Goal: Task Accomplishment & Management: Use online tool/utility

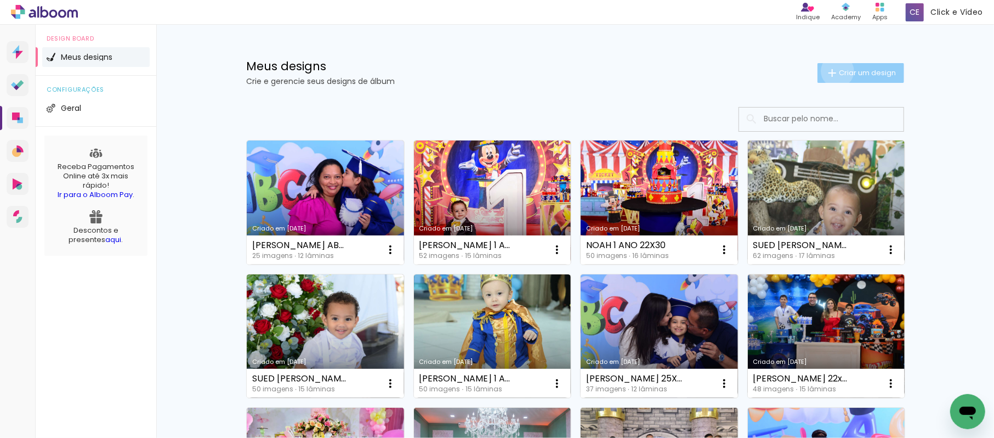
click at [830, 71] on iron-icon at bounding box center [832, 72] width 13 height 13
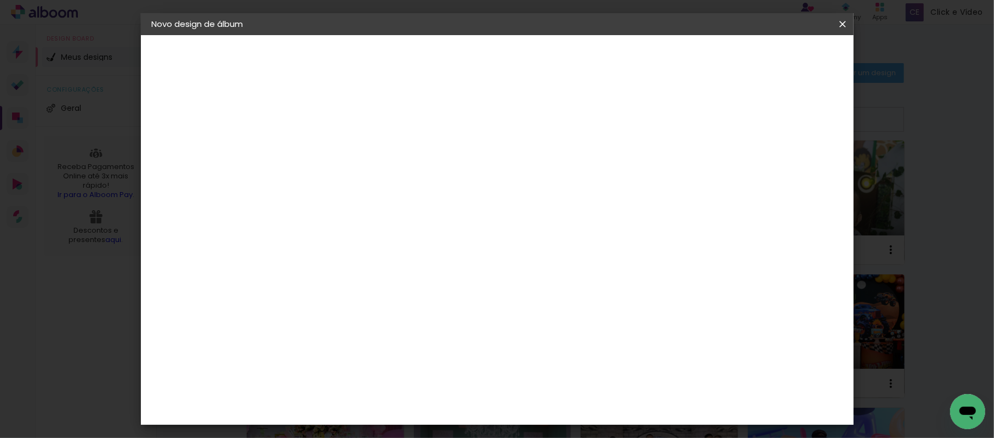
click at [331, 143] on input at bounding box center [331, 147] width 0 height 17
drag, startPoint x: 503, startPoint y: 147, endPoint x: 409, endPoint y: 139, distance: 94.1
click at [379, 128] on div "Informações Dê um título ao seu álbum. Avançar" at bounding box center [331, 81] width 95 height 93
click at [331, 146] on input "MARIA LUISA UNIF" at bounding box center [331, 147] width 0 height 17
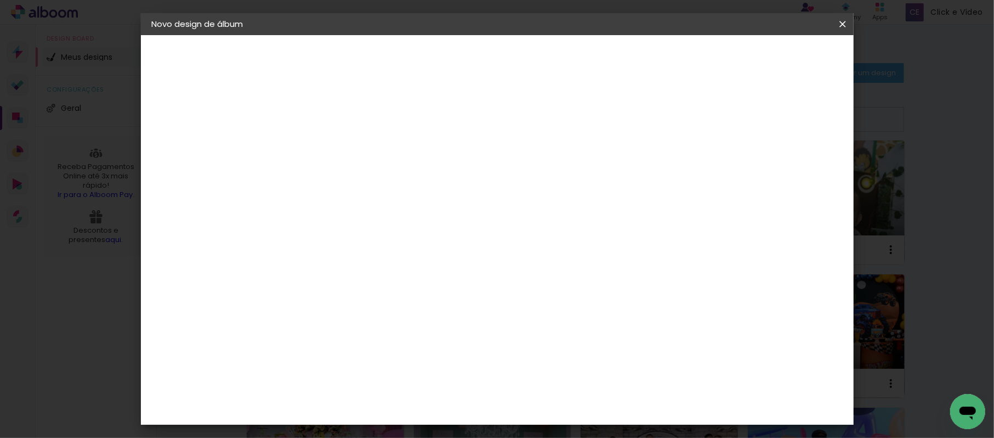
type input "[PERSON_NAME] UNIF 22x30"
type paper-input "[PERSON_NAME] UNIF 22x30"
click at [0, 0] on slot "Avançar" at bounding box center [0, 0] width 0 height 0
click at [536, 156] on paper-item "Tamanho Livre" at bounding box center [483, 167] width 105 height 24
click at [0, 0] on slot "Avançar" at bounding box center [0, 0] width 0 height 0
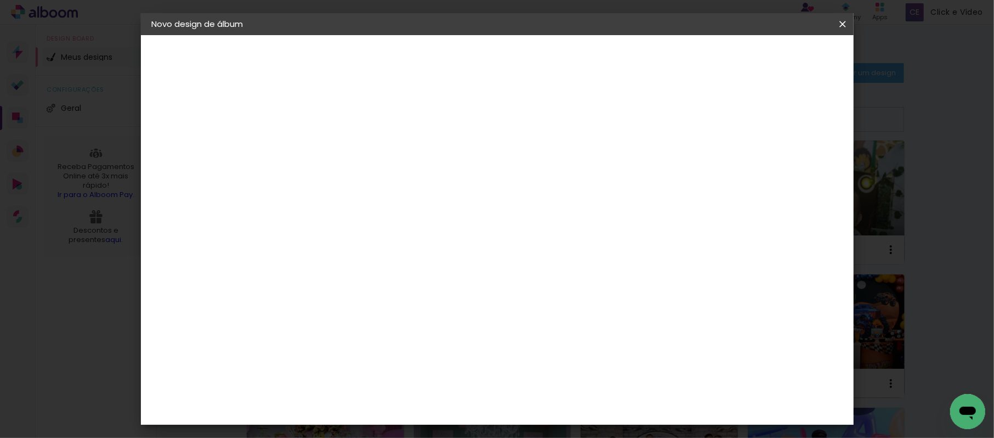
click at [308, 314] on input "30" at bounding box center [296, 311] width 29 height 16
type input "3"
type input "22"
type paper-input "22"
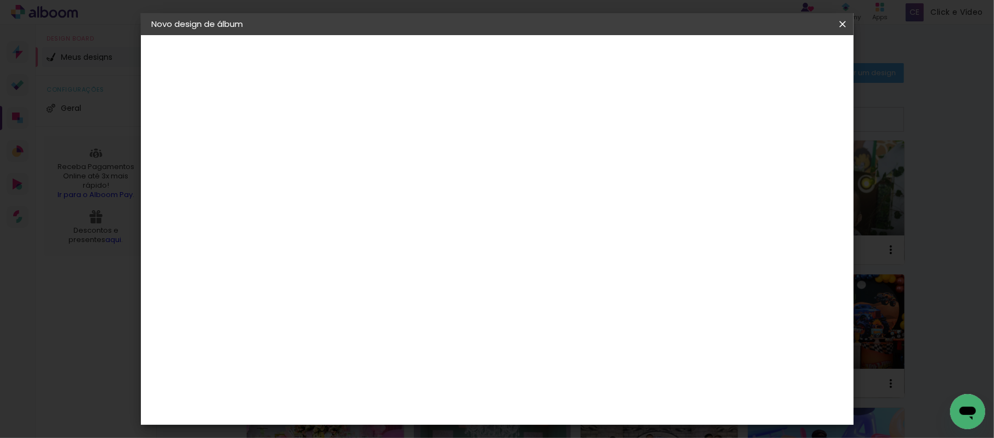
click at [567, 297] on input "60" at bounding box center [556, 296] width 29 height 16
type input "0"
type input "30"
type paper-input "30"
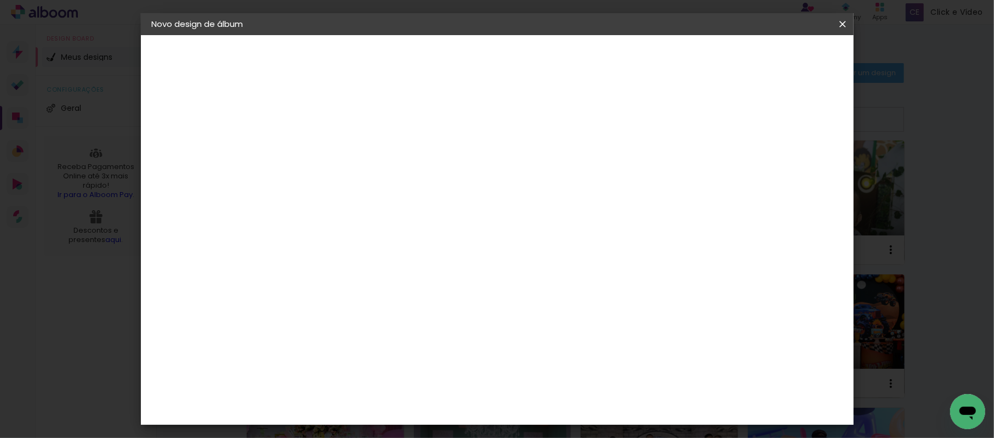
click at [695, 56] on span "Iniciar design" at bounding box center [670, 58] width 50 height 8
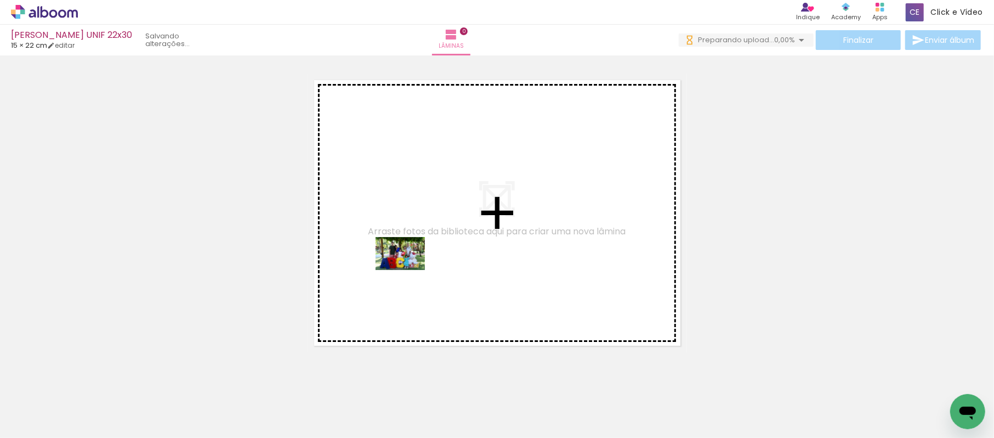
drag, startPoint x: 117, startPoint y: 409, endPoint x: 183, endPoint y: 401, distance: 66.7
click at [419, 264] on quentale-workspace at bounding box center [497, 219] width 994 height 438
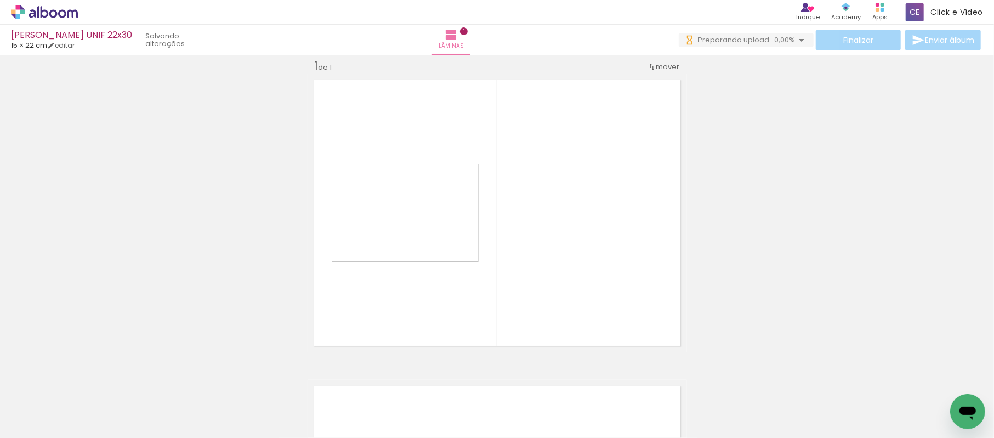
scroll to position [14, 0]
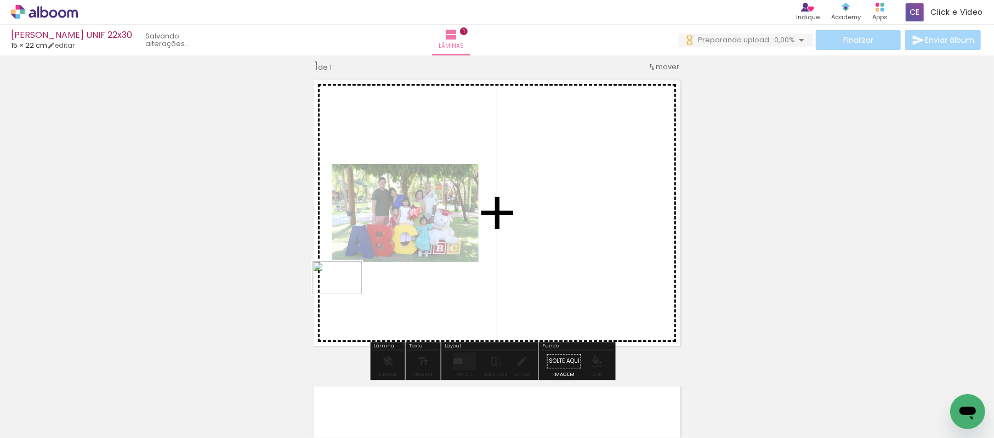
drag, startPoint x: 166, startPoint y: 404, endPoint x: 351, endPoint y: 290, distance: 217.4
click at [351, 290] on quentale-workspace at bounding box center [497, 219] width 994 height 438
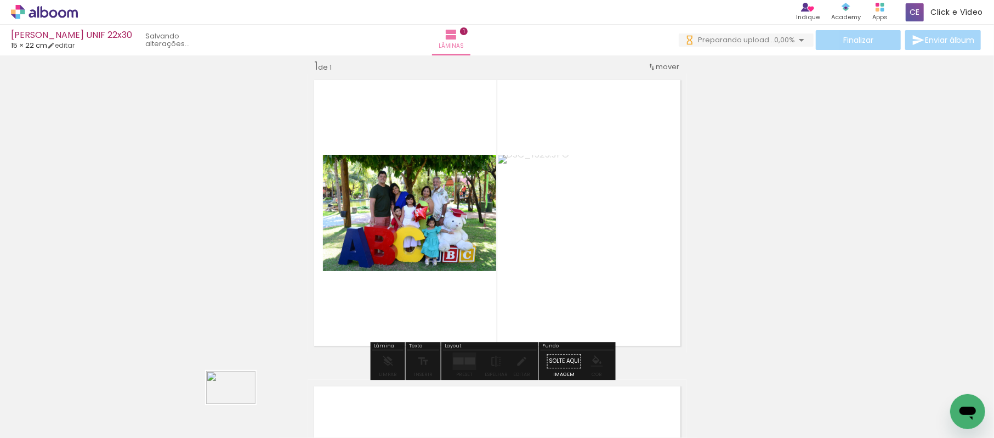
click at [239, 404] on div at bounding box center [233, 400] width 54 height 36
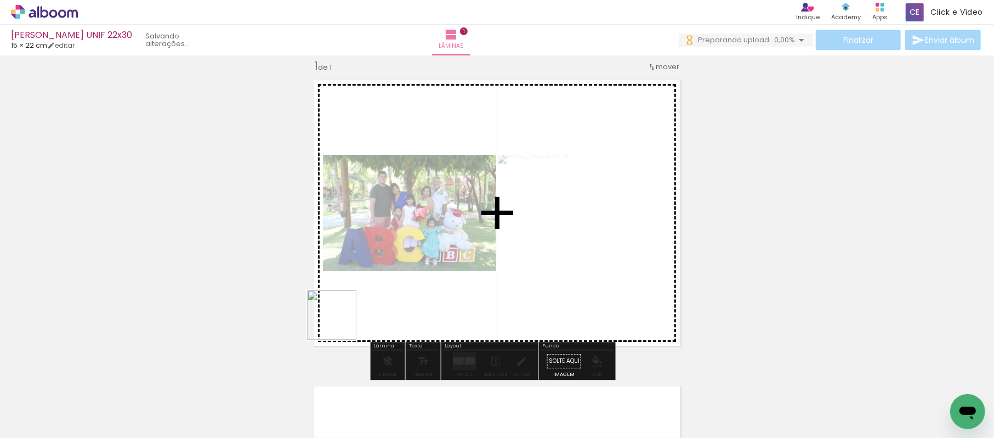
drag, startPoint x: 246, startPoint y: 417, endPoint x: 373, endPoint y: 283, distance: 184.6
click at [373, 283] on quentale-workspace at bounding box center [497, 219] width 994 height 438
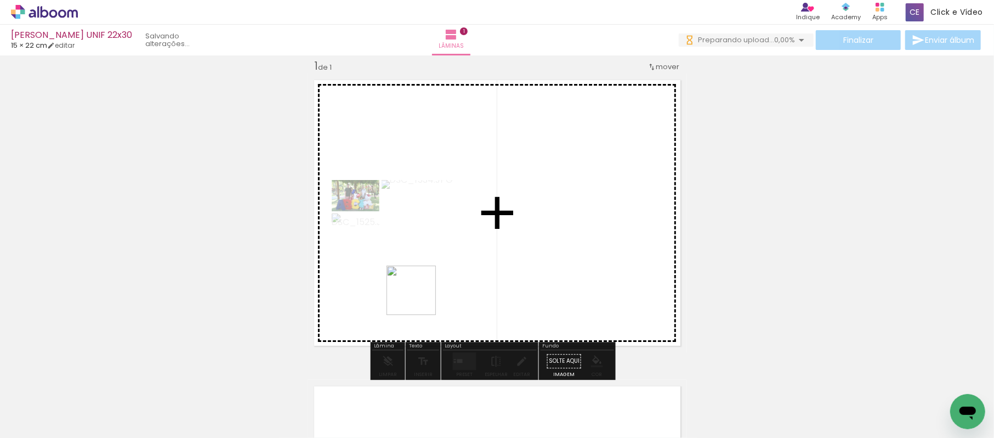
drag, startPoint x: 365, startPoint y: 404, endPoint x: 401, endPoint y: 281, distance: 128.1
click at [429, 281] on quentale-workspace at bounding box center [497, 219] width 994 height 438
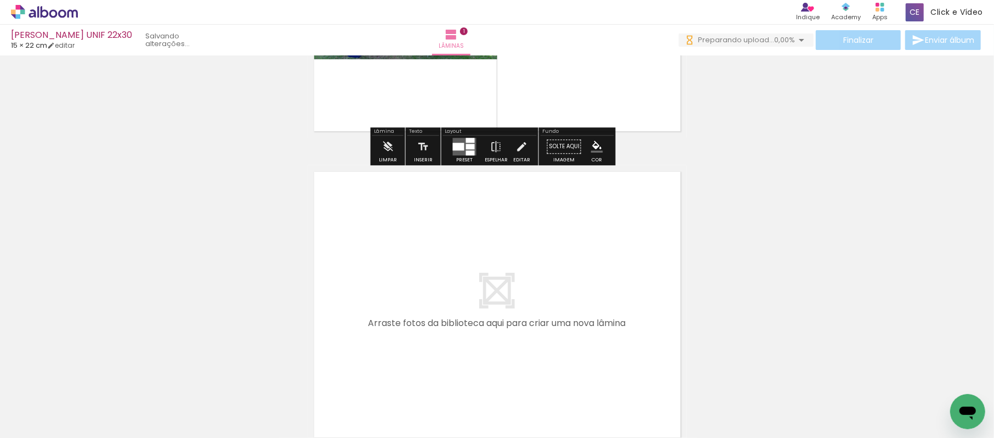
scroll to position [233, 0]
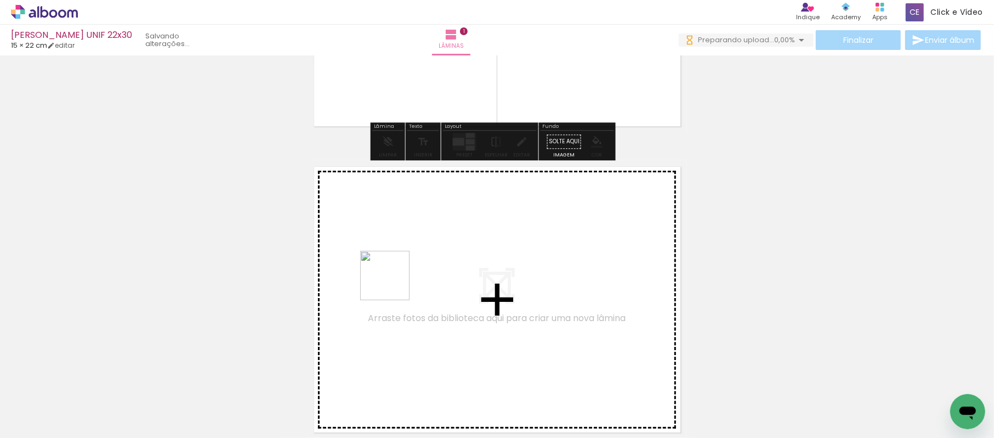
drag, startPoint x: 393, startPoint y: 284, endPoint x: 451, endPoint y: 213, distance: 91.2
click at [451, 213] on quentale-workspace at bounding box center [497, 219] width 994 height 438
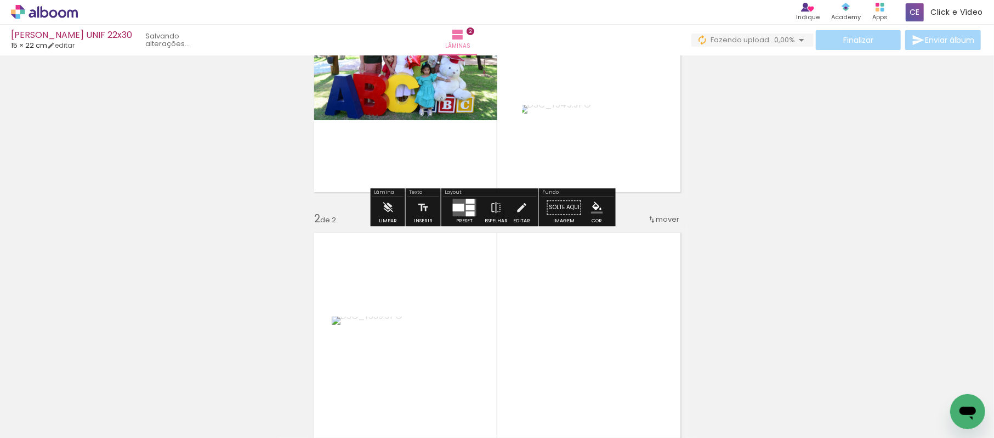
scroll to position [174, 0]
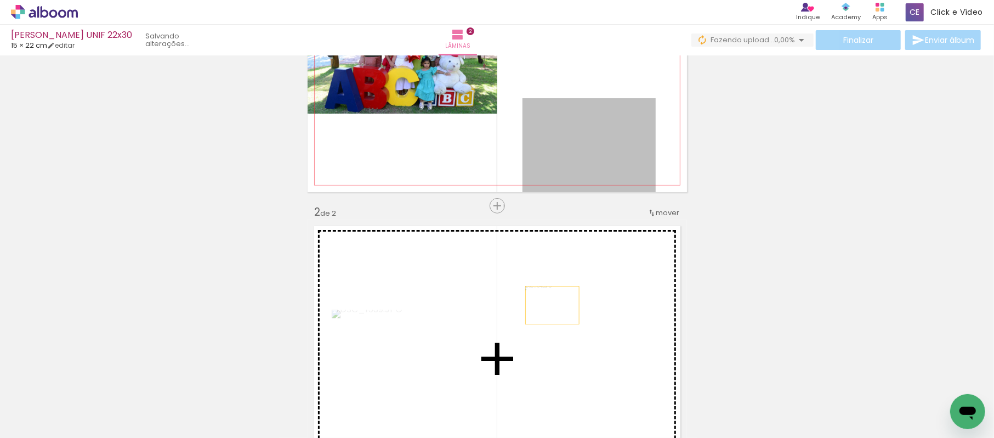
drag, startPoint x: 609, startPoint y: 141, endPoint x: 547, endPoint y: 305, distance: 174.8
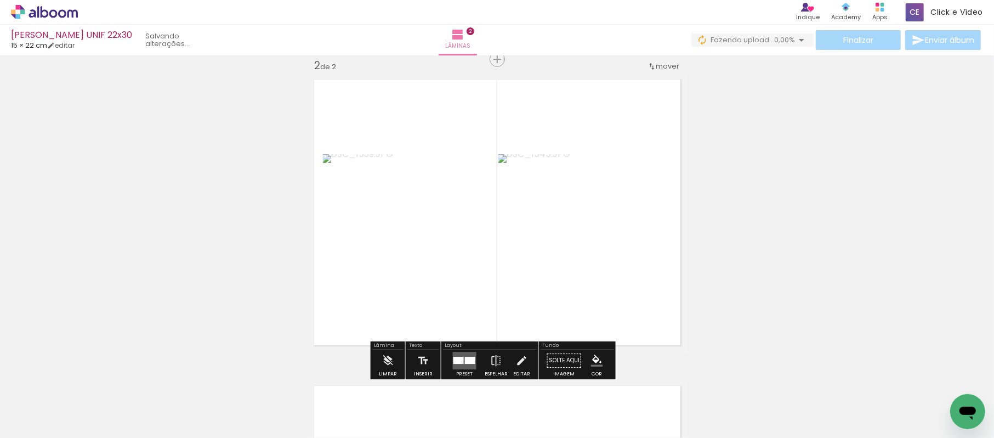
scroll to position [247, 0]
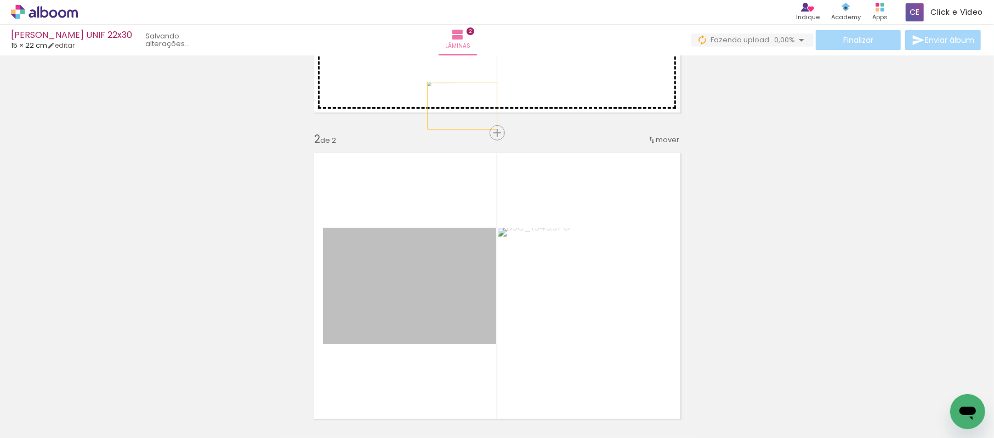
drag, startPoint x: 411, startPoint y: 268, endPoint x: 457, endPoint y: 105, distance: 168.7
click at [457, 105] on div "Inserir lâmina 1 de 2 Inserir lâmina 2 de 2" at bounding box center [497, 271] width 994 height 919
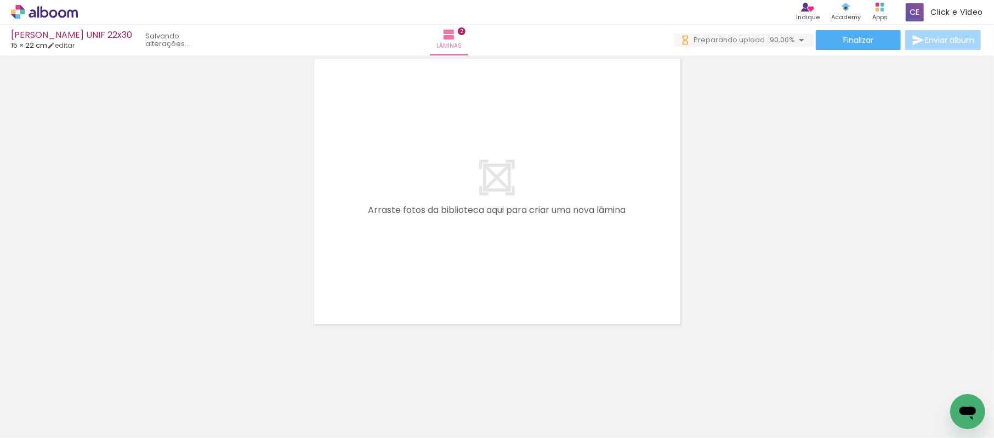
scroll to position [0, 0]
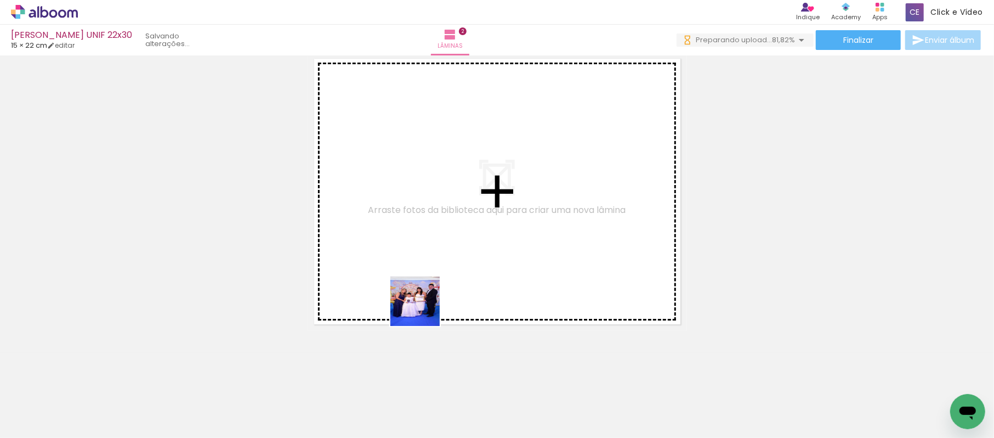
drag, startPoint x: 424, startPoint y: 355, endPoint x: 501, endPoint y: 426, distance: 103.6
click at [423, 246] on quentale-workspace at bounding box center [497, 219] width 994 height 438
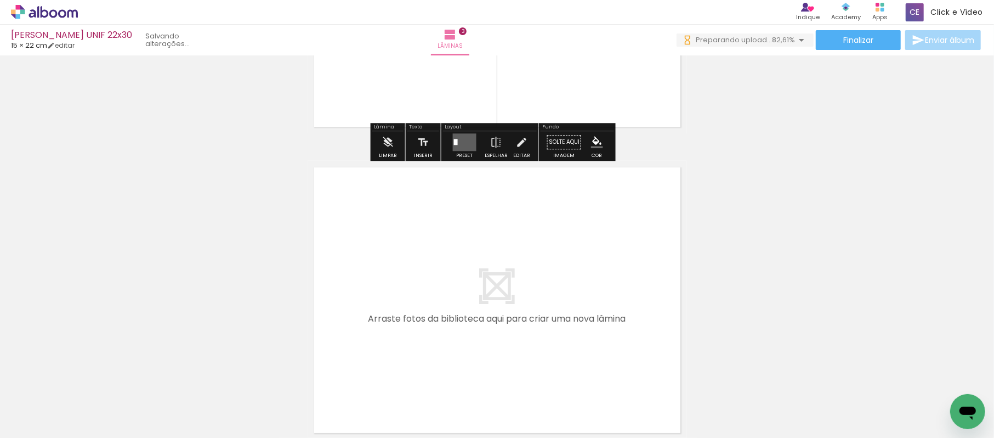
scroll to position [845, 0]
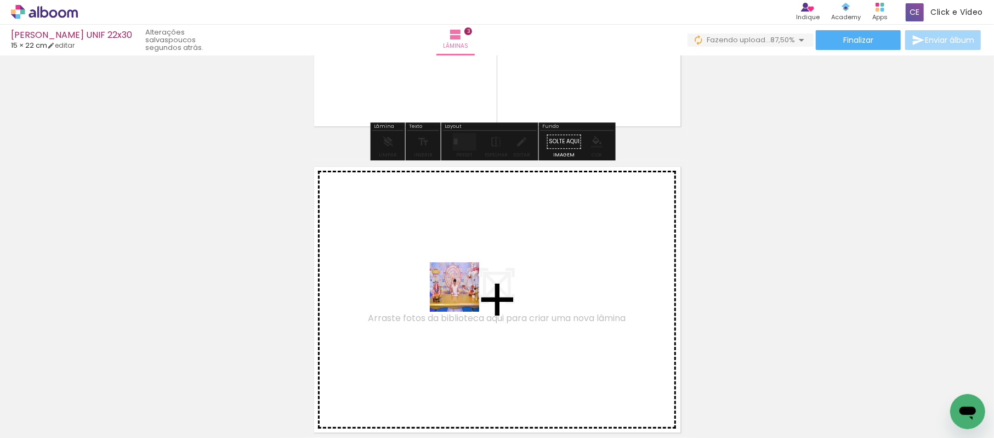
drag, startPoint x: 476, startPoint y: 393, endPoint x: 560, endPoint y: 405, distance: 84.8
click at [462, 288] on quentale-workspace at bounding box center [497, 219] width 994 height 438
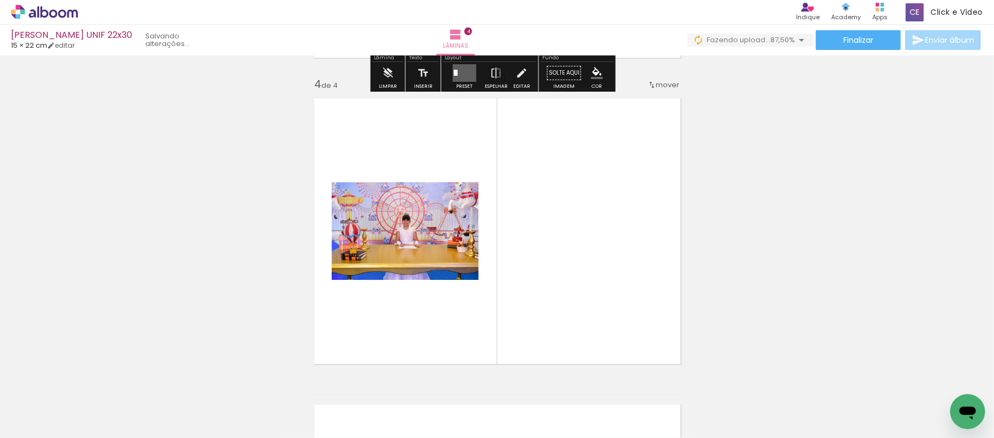
scroll to position [932, 0]
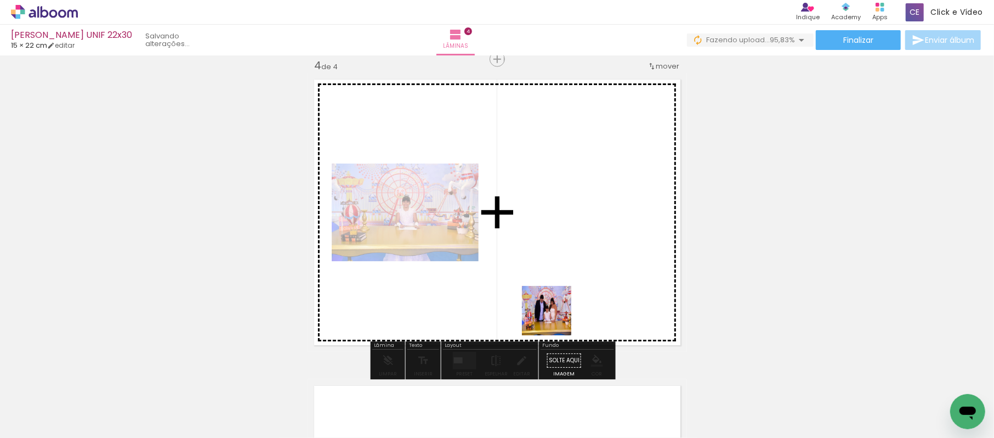
drag, startPoint x: 556, startPoint y: 405, endPoint x: 587, endPoint y: 294, distance: 114.6
click at [562, 222] on quentale-workspace at bounding box center [497, 219] width 994 height 438
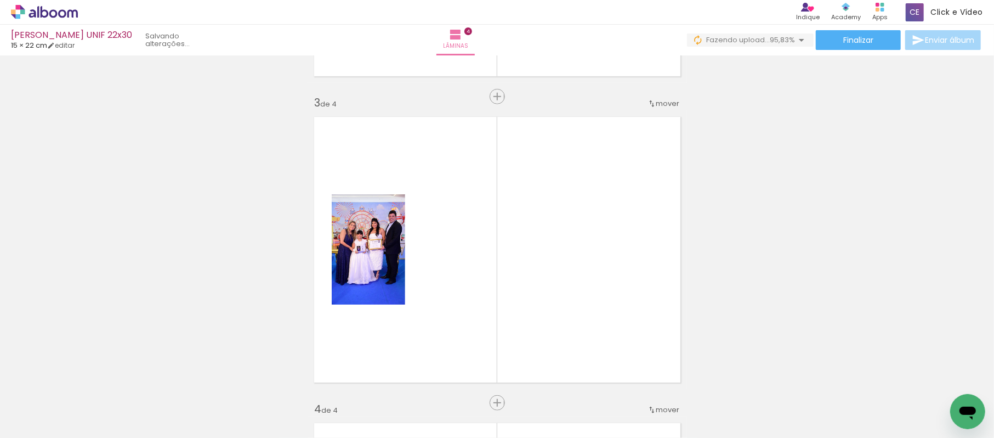
scroll to position [567, 0]
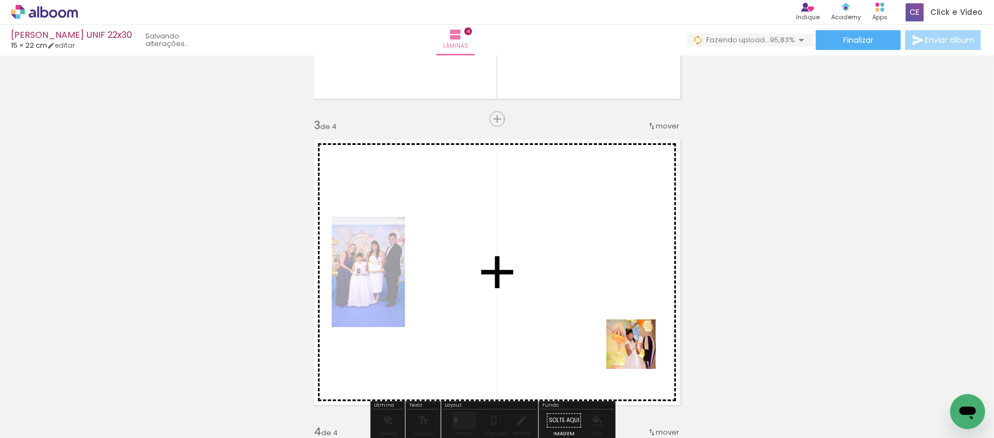
drag, startPoint x: 664, startPoint y: 399, endPoint x: 613, endPoint y: 323, distance: 91.4
click at [613, 323] on quentale-workspace at bounding box center [497, 219] width 994 height 438
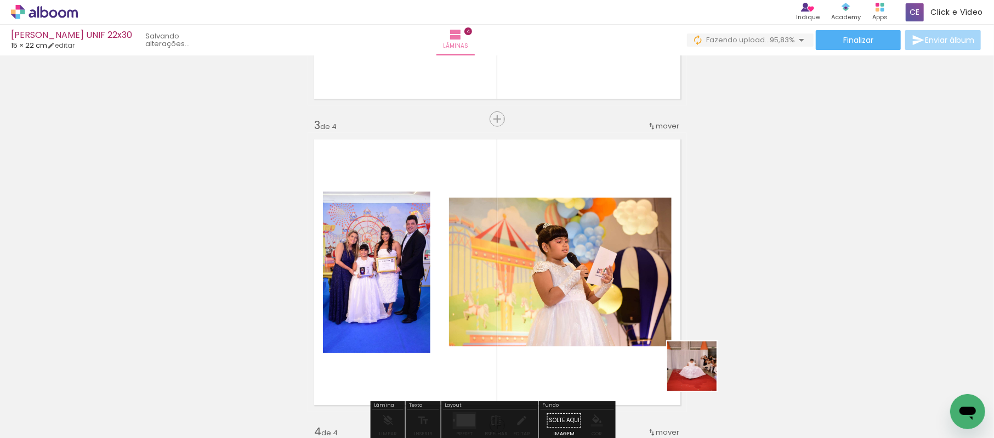
drag, startPoint x: 718, startPoint y: 405, endPoint x: 608, endPoint y: 401, distance: 110.3
click at [593, 269] on quentale-workspace at bounding box center [497, 219] width 994 height 438
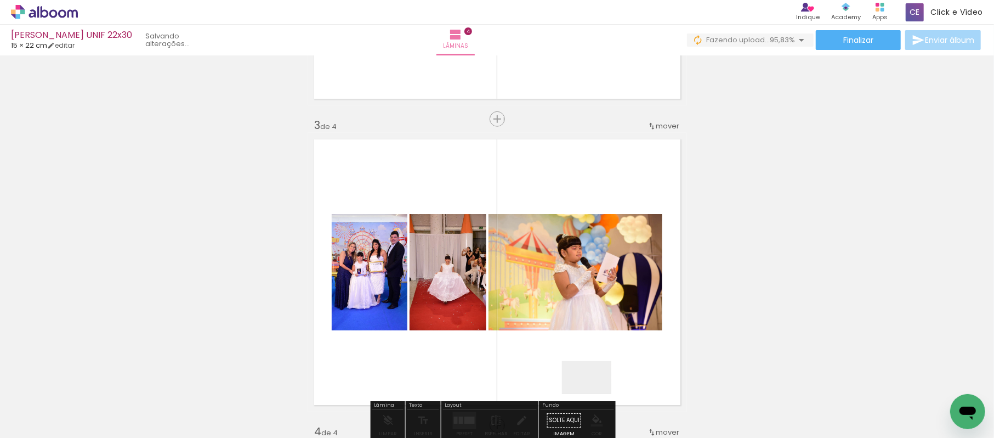
drag, startPoint x: 595, startPoint y: 394, endPoint x: 543, endPoint y: 284, distance: 121.4
click at [550, 279] on quentale-workspace at bounding box center [497, 219] width 994 height 438
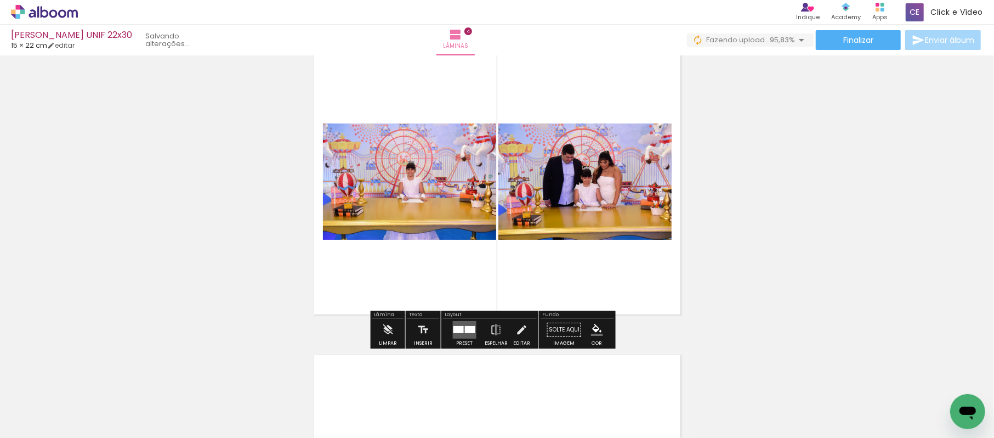
scroll to position [1005, 0]
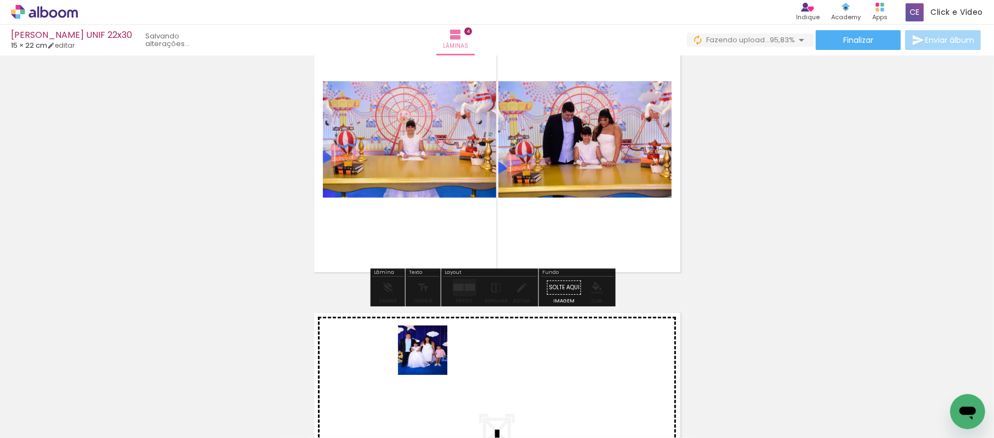
drag, startPoint x: 422, startPoint y: 394, endPoint x: 439, endPoint y: 332, distance: 63.7
click at [439, 332] on quentale-workspace at bounding box center [497, 219] width 994 height 438
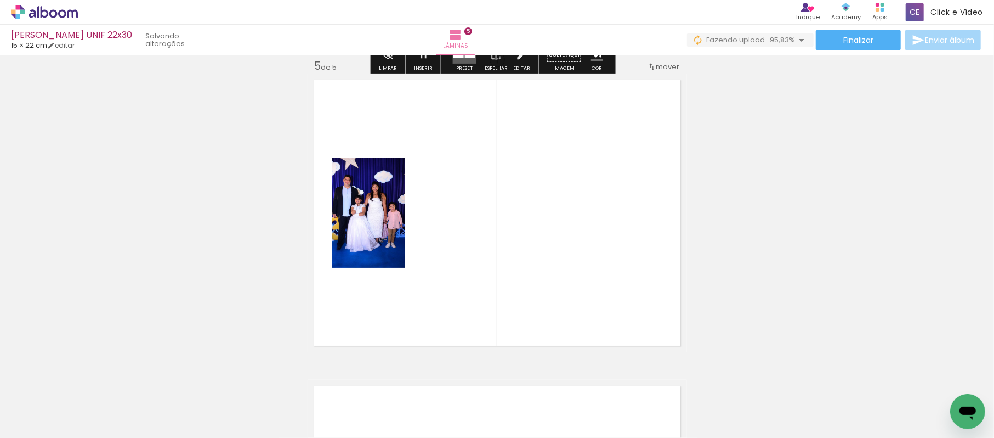
scroll to position [1238, 0]
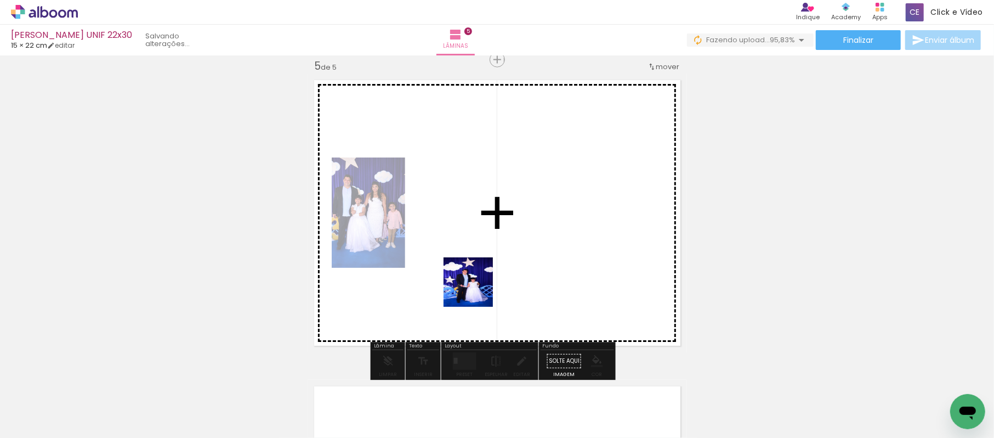
drag, startPoint x: 474, startPoint y: 404, endPoint x: 543, endPoint y: 399, distance: 68.7
click at [477, 285] on quentale-workspace at bounding box center [497, 219] width 994 height 438
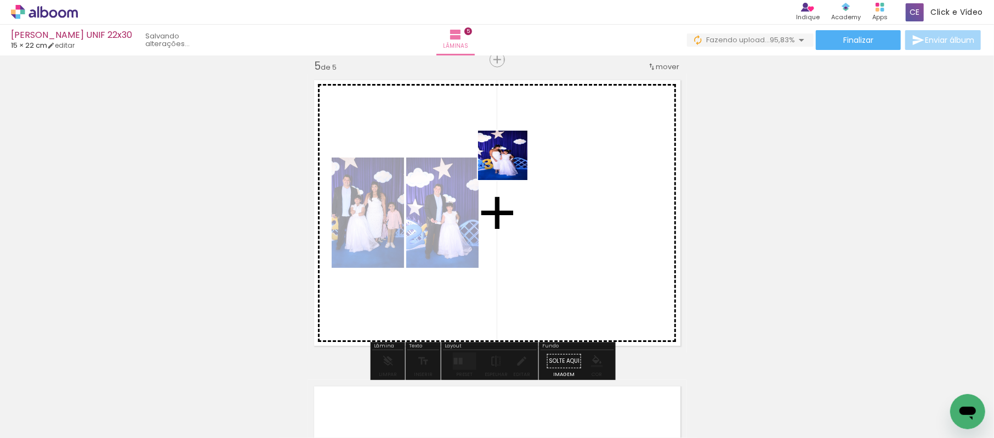
drag, startPoint x: 514, startPoint y: 215, endPoint x: 511, endPoint y: 163, distance: 51.7
click at [511, 163] on quentale-workspace at bounding box center [497, 219] width 994 height 438
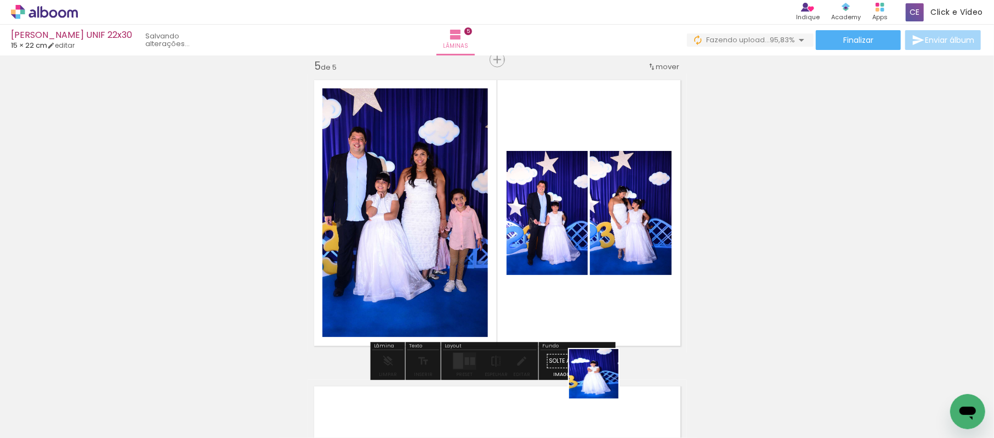
drag, startPoint x: 602, startPoint y: 382, endPoint x: 631, endPoint y: 328, distance: 60.8
click at [525, 205] on quentale-workspace at bounding box center [497, 219] width 994 height 438
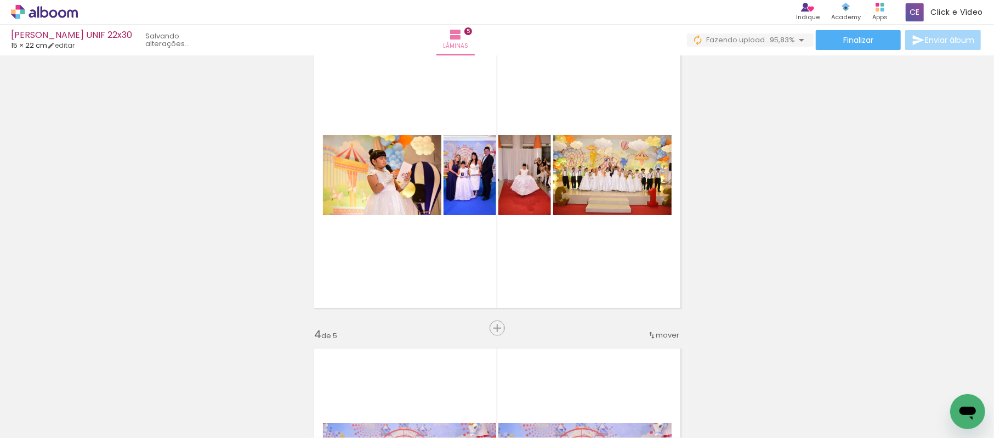
scroll to position [653, 0]
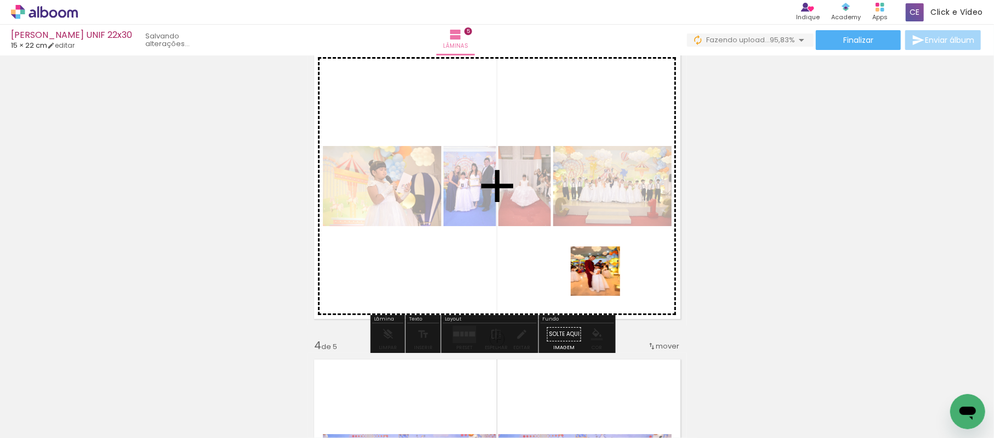
drag, startPoint x: 665, startPoint y: 392, endPoint x: 579, endPoint y: 249, distance: 166.6
click at [579, 249] on quentale-workspace at bounding box center [497, 219] width 994 height 438
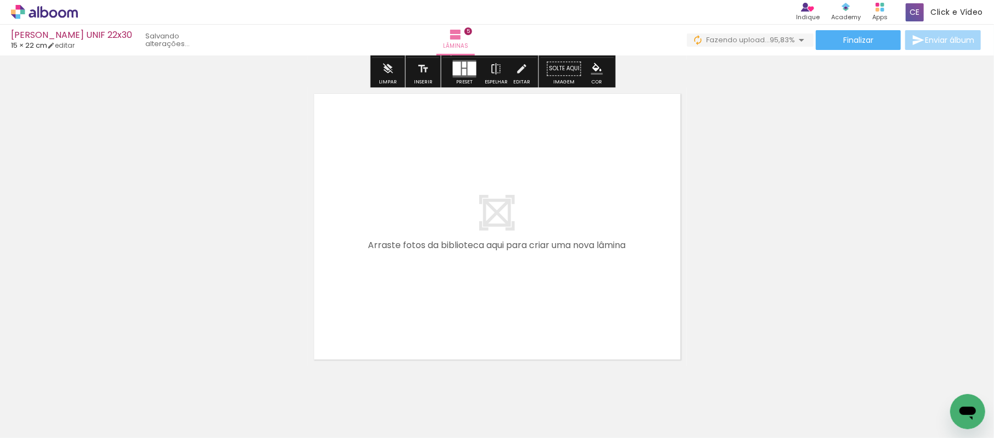
drag, startPoint x: 707, startPoint y: 384, endPoint x: 752, endPoint y: 401, distance: 48.6
click at [593, 293] on quentale-workspace at bounding box center [497, 219] width 994 height 438
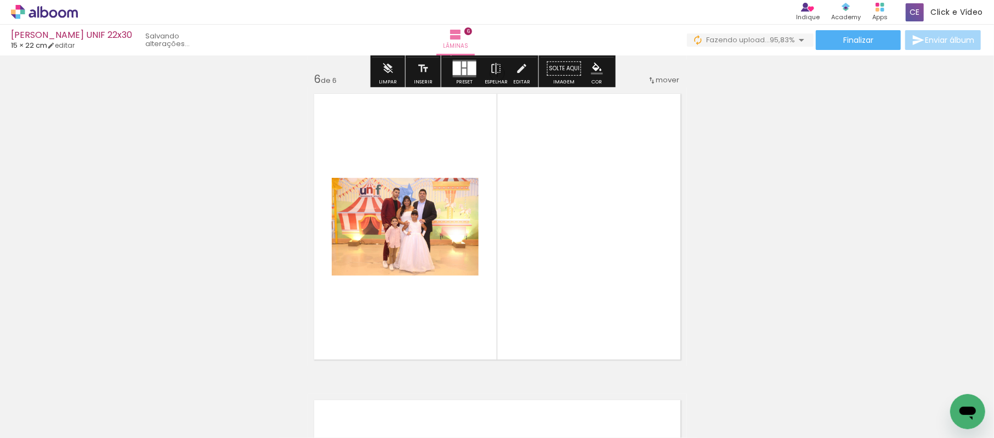
scroll to position [1544, 0]
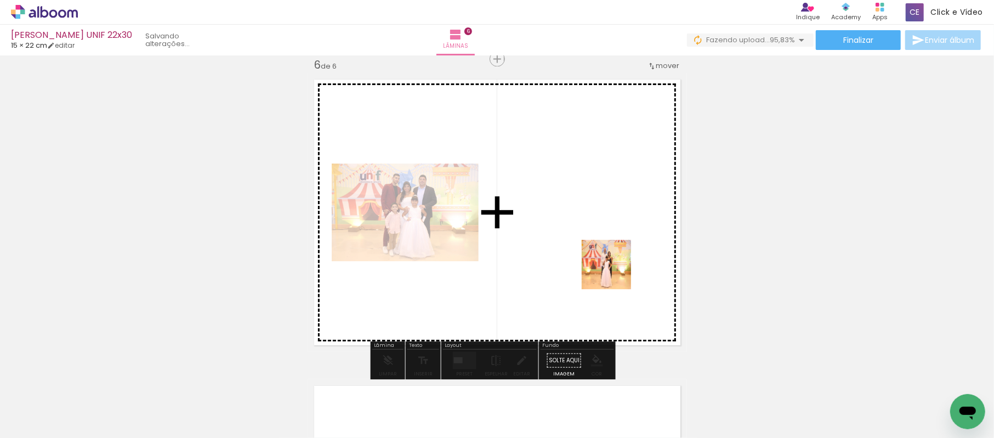
drag, startPoint x: 650, startPoint y: 294, endPoint x: 836, endPoint y: 406, distance: 216.5
click at [610, 270] on quentale-workspace at bounding box center [497, 219] width 994 height 438
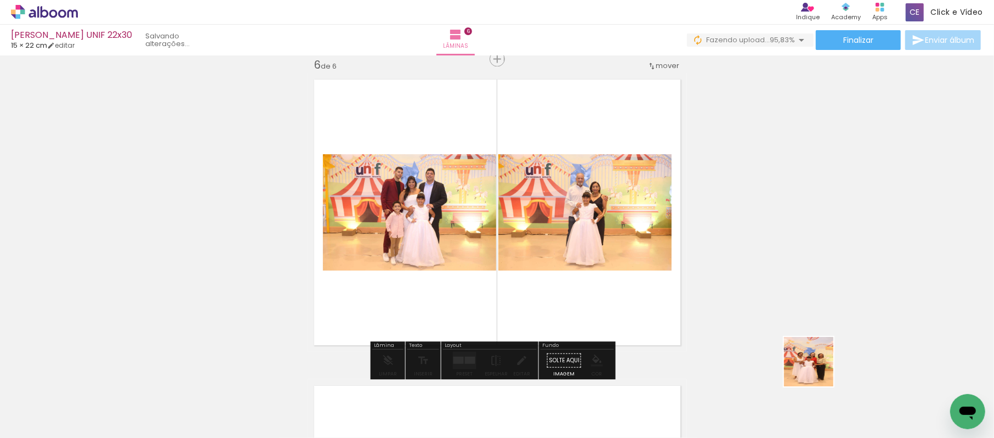
drag, startPoint x: 846, startPoint y: 398, endPoint x: 789, endPoint y: 365, distance: 65.6
click at [637, 250] on quentale-workspace at bounding box center [497, 219] width 994 height 438
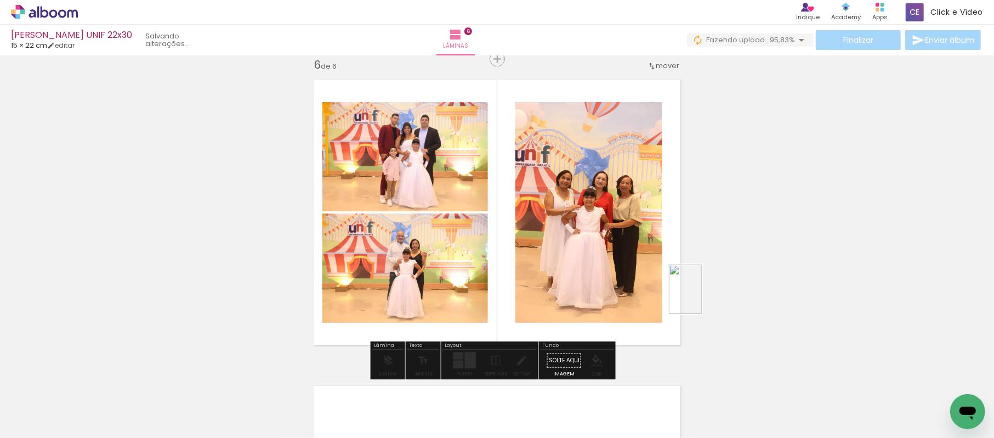
drag, startPoint x: 911, startPoint y: 397, endPoint x: 679, endPoint y: 290, distance: 256.2
click at [687, 292] on quentale-workspace at bounding box center [497, 219] width 994 height 438
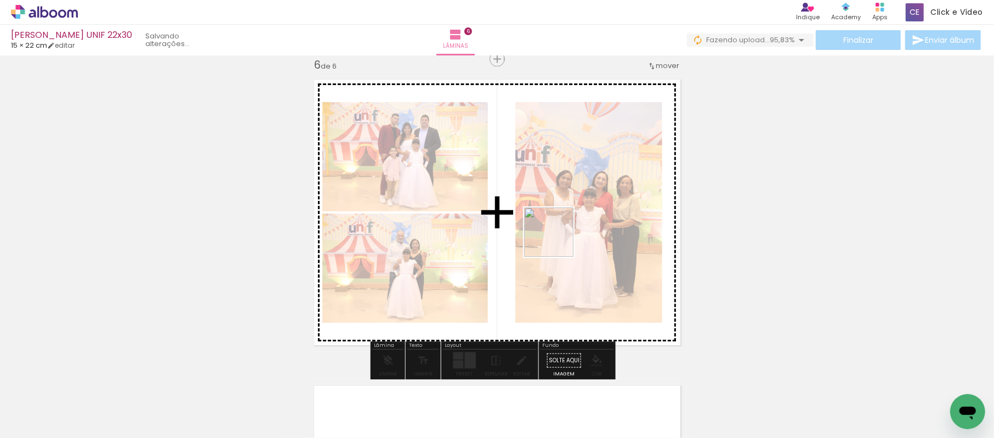
drag, startPoint x: 897, startPoint y: 400, endPoint x: 529, endPoint y: 233, distance: 404.7
click at [529, 233] on quentale-workspace at bounding box center [497, 219] width 994 height 438
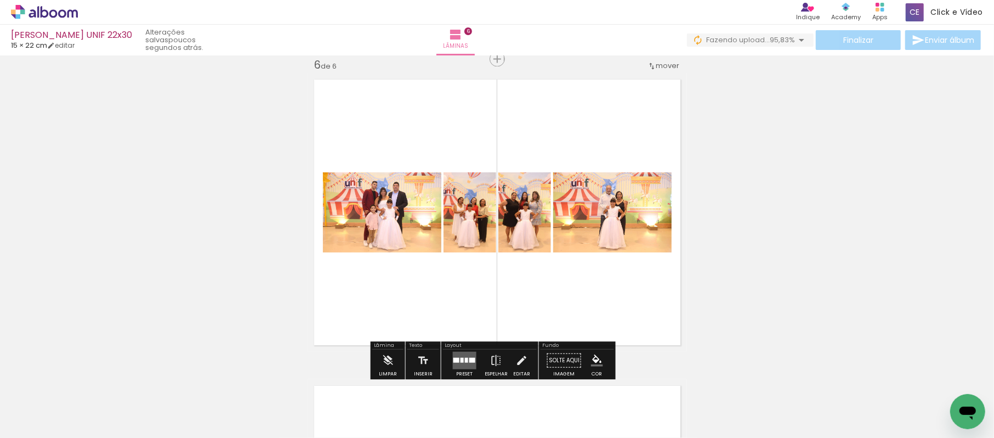
scroll to position [0, 559]
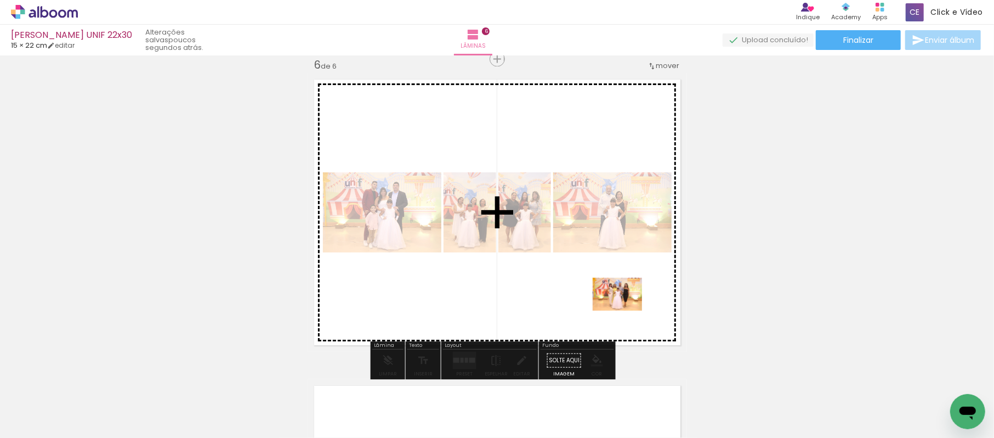
drag, startPoint x: 761, startPoint y: 397, endPoint x: 626, endPoint y: 310, distance: 160.8
click at [626, 310] on quentale-workspace at bounding box center [497, 219] width 994 height 438
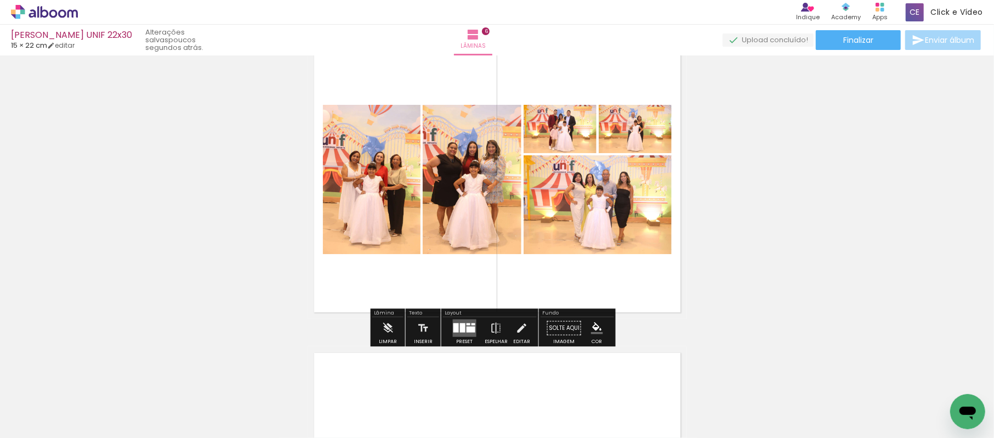
scroll to position [1837, 0]
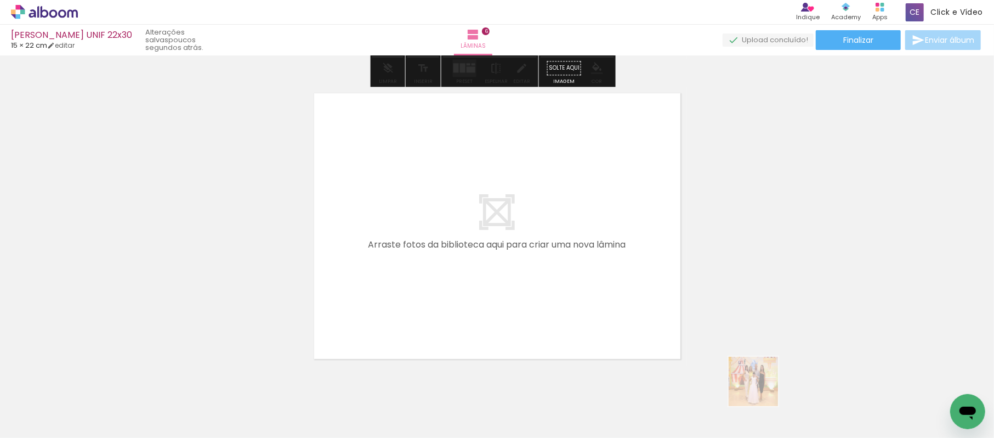
drag, startPoint x: 762, startPoint y: 389, endPoint x: 575, endPoint y: 285, distance: 213.6
click at [575, 285] on quentale-workspace at bounding box center [497, 219] width 994 height 438
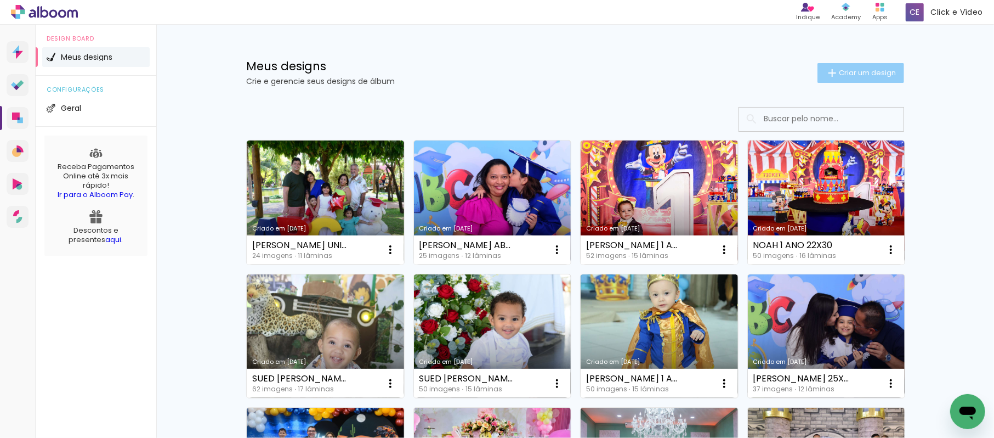
click at [843, 76] on span "Criar um design" at bounding box center [867, 72] width 57 height 7
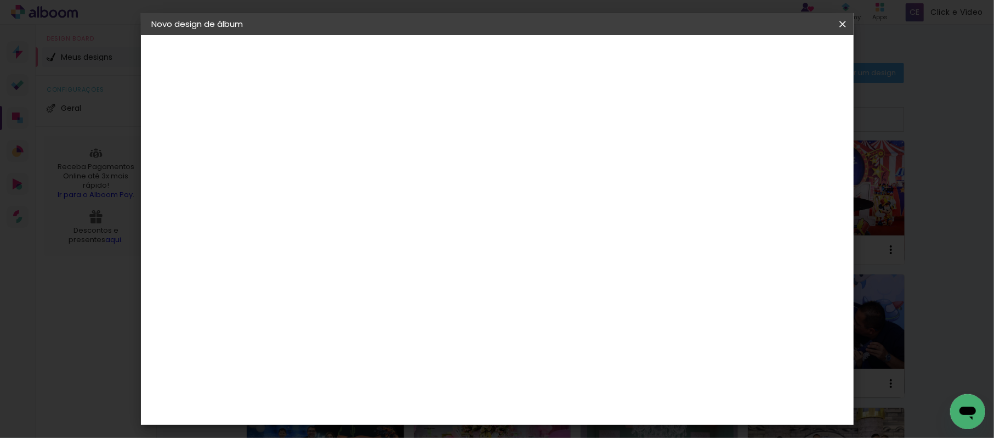
click at [331, 146] on input at bounding box center [331, 147] width 0 height 17
click at [331, 150] on input at bounding box center [331, 147] width 0 height 17
type input "[PERSON_NAME] 4 ANOS 25X38 15 LAM"
type paper-input "[PERSON_NAME] 4 ANOS 25X38 15 LAM"
click at [0, 0] on slot "Avançar" at bounding box center [0, 0] width 0 height 0
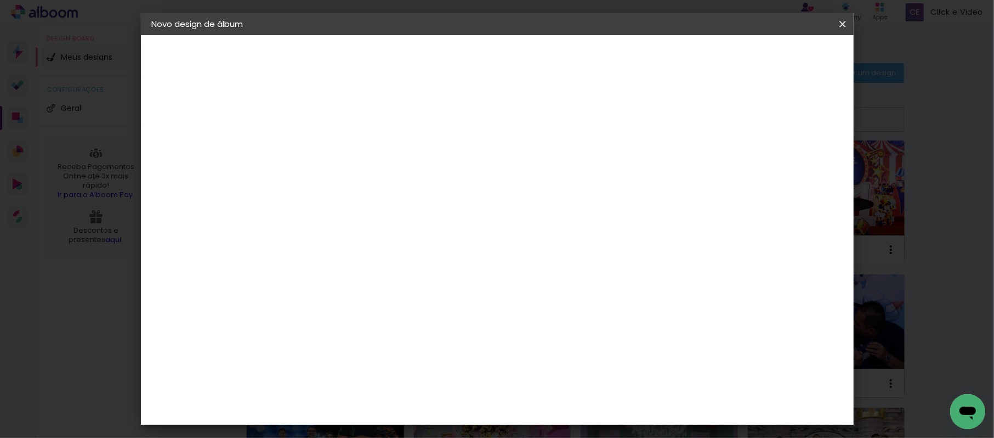
click at [536, 160] on paper-item "Tamanho Livre" at bounding box center [483, 167] width 105 height 24
click at [0, 0] on slot "Avançar" at bounding box center [0, 0] width 0 height 0
click at [309, 310] on input "30" at bounding box center [296, 311] width 29 height 16
type input "3"
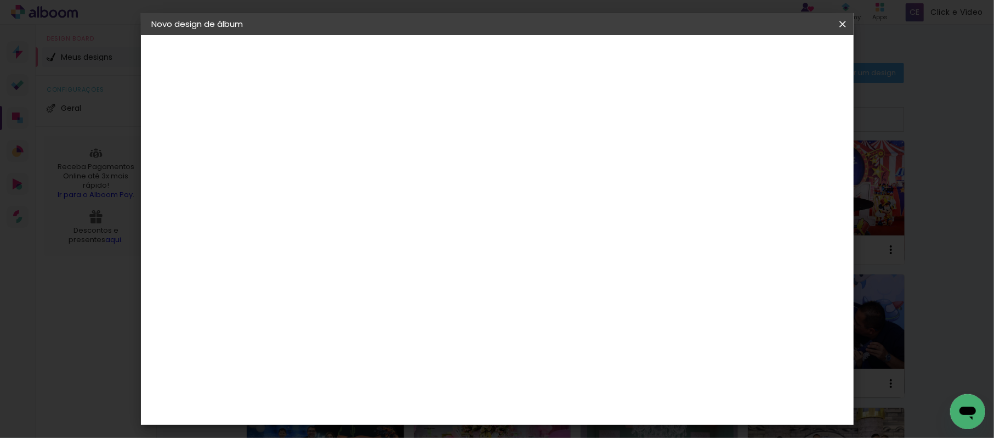
type input "25"
type paper-input "25"
click at [568, 316] on input "60" at bounding box center [556, 317] width 29 height 16
type input "6"
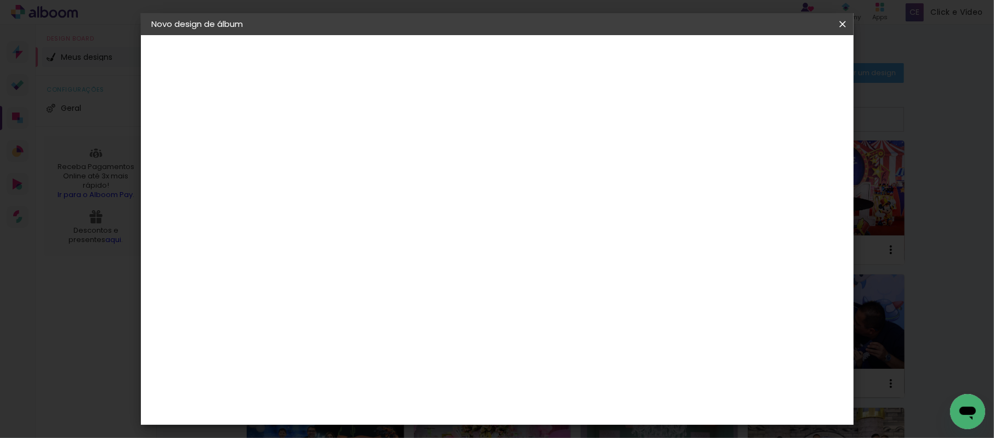
type input "38"
type paper-input "38"
click at [746, 49] on paper-button "Iniciar design" at bounding box center [711, 58] width 72 height 19
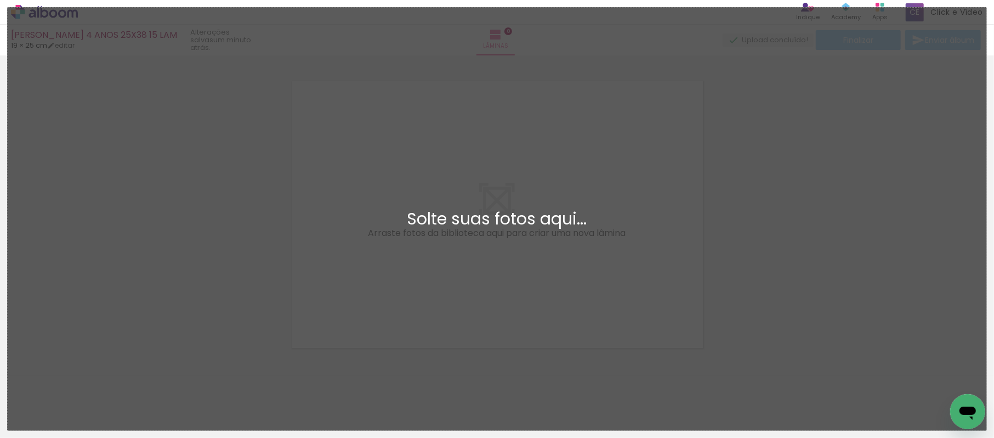
scroll to position [14, 0]
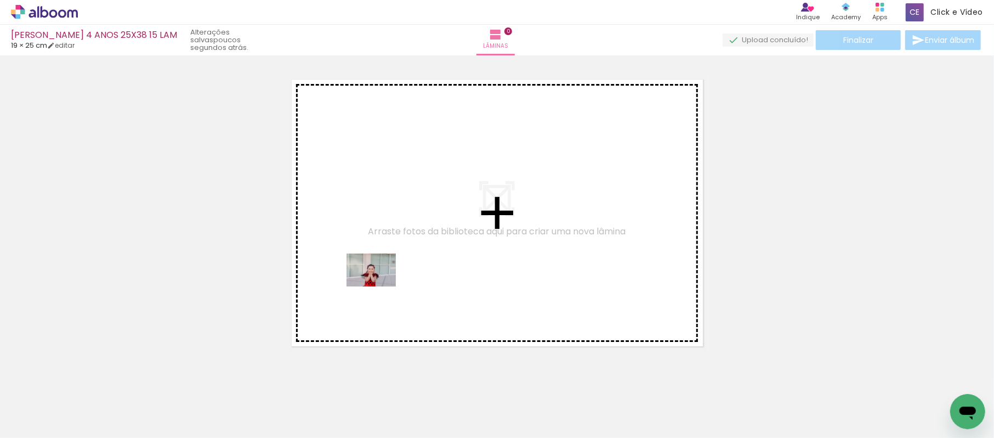
drag, startPoint x: 114, startPoint y: 406, endPoint x: 180, endPoint y: 384, distance: 69.7
click at [389, 279] on quentale-workspace at bounding box center [497, 219] width 994 height 438
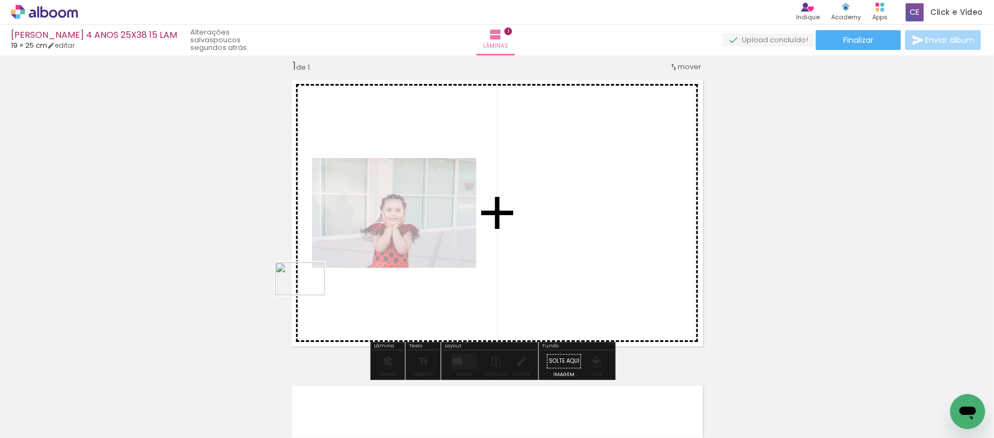
drag, startPoint x: 183, startPoint y: 408, endPoint x: 314, endPoint y: 295, distance: 172.6
click at [314, 295] on quentale-workspace at bounding box center [497, 219] width 994 height 438
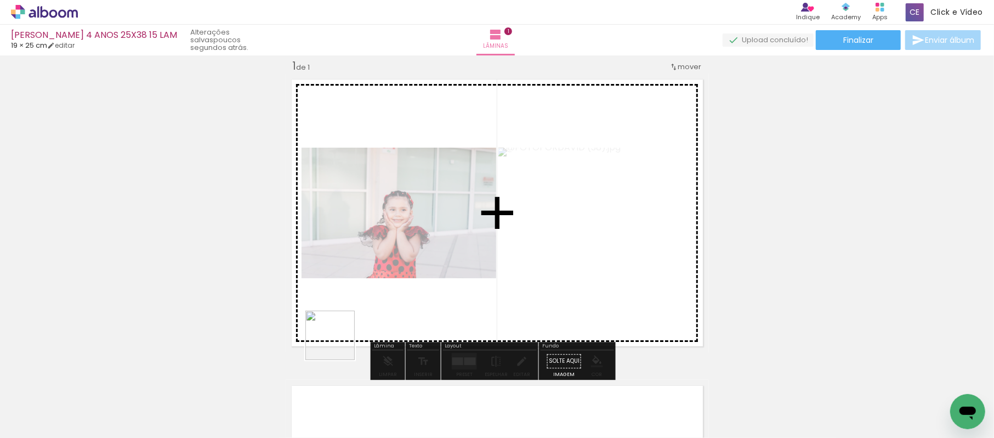
drag, startPoint x: 242, startPoint y: 404, endPoint x: 331, endPoint y: 399, distance: 89.5
click at [390, 290] on quentale-workspace at bounding box center [497, 219] width 994 height 438
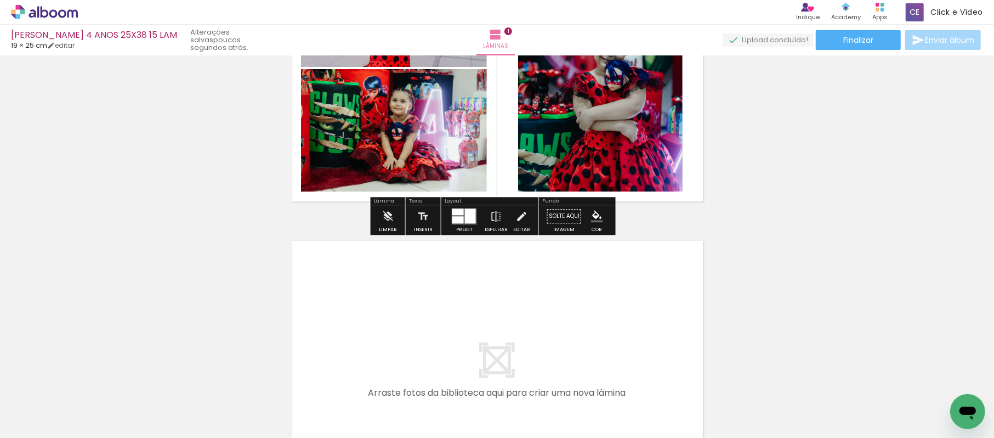
scroll to position [160, 0]
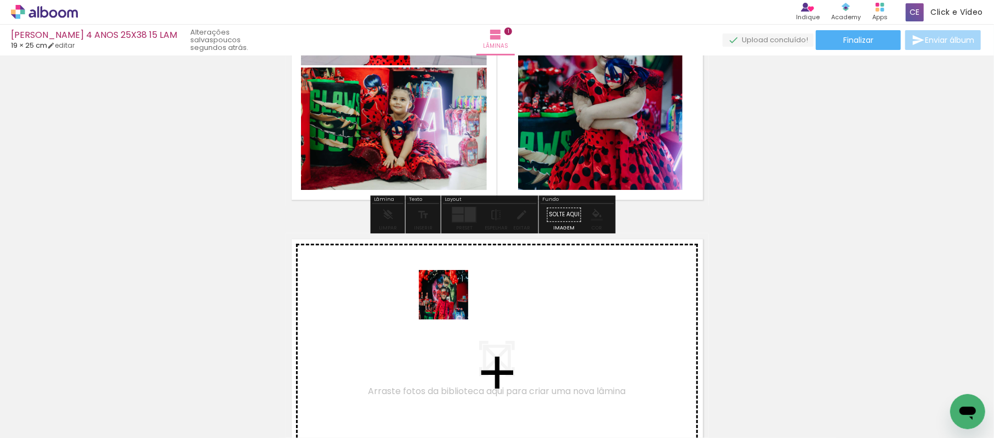
drag, startPoint x: 441, startPoint y: 355, endPoint x: 452, endPoint y: 303, distance: 53.8
click at [452, 303] on quentale-workspace at bounding box center [497, 219] width 994 height 438
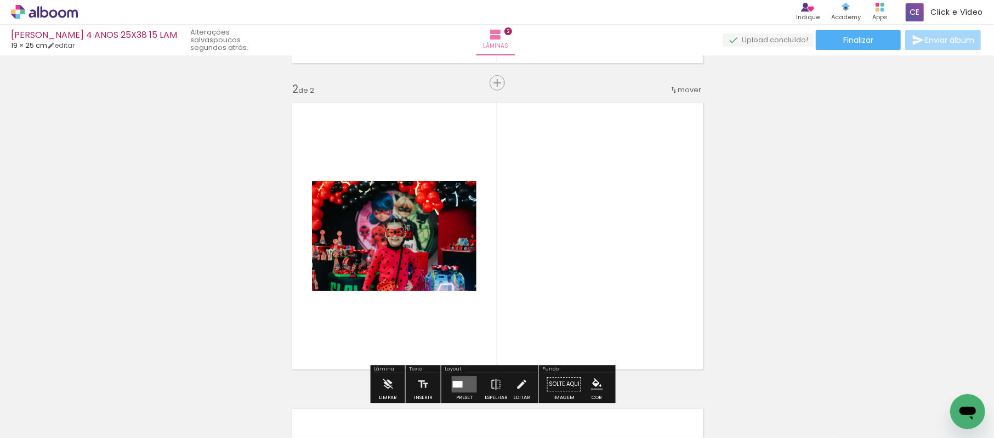
scroll to position [320, 0]
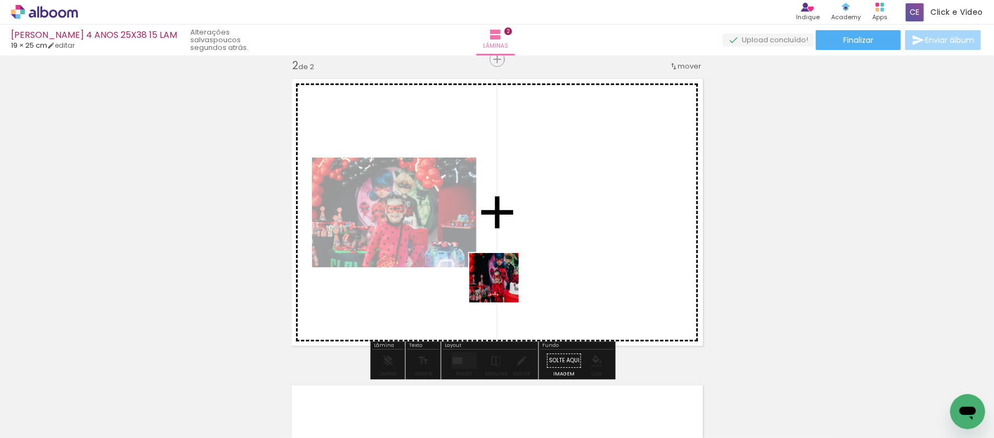
drag, startPoint x: 476, startPoint y: 400, endPoint x: 492, endPoint y: 280, distance: 121.2
click at [502, 279] on quentale-workspace at bounding box center [497, 219] width 994 height 438
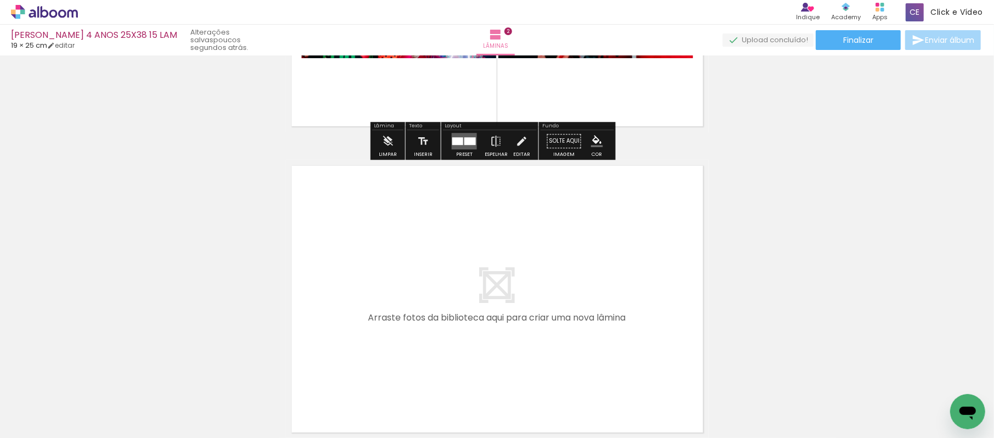
drag, startPoint x: 294, startPoint y: 394, endPoint x: 358, endPoint y: 382, distance: 64.2
click at [324, 321] on quentale-workspace at bounding box center [497, 219] width 994 height 438
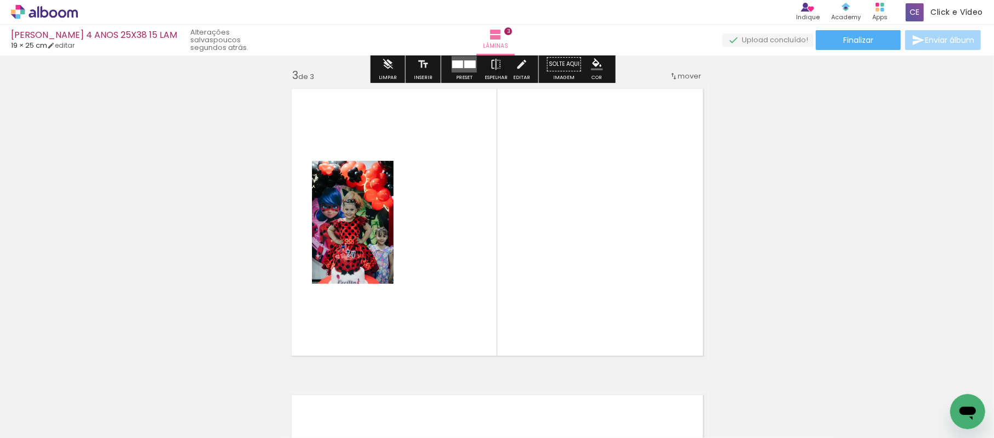
scroll to position [626, 0]
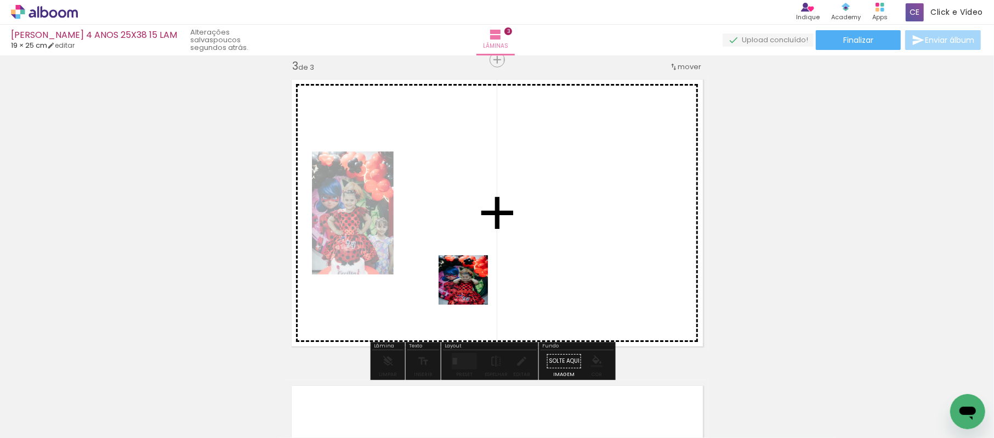
drag, startPoint x: 355, startPoint y: 395, endPoint x: 473, endPoint y: 286, distance: 160.3
click at [472, 287] on quentale-workspace at bounding box center [497, 219] width 994 height 438
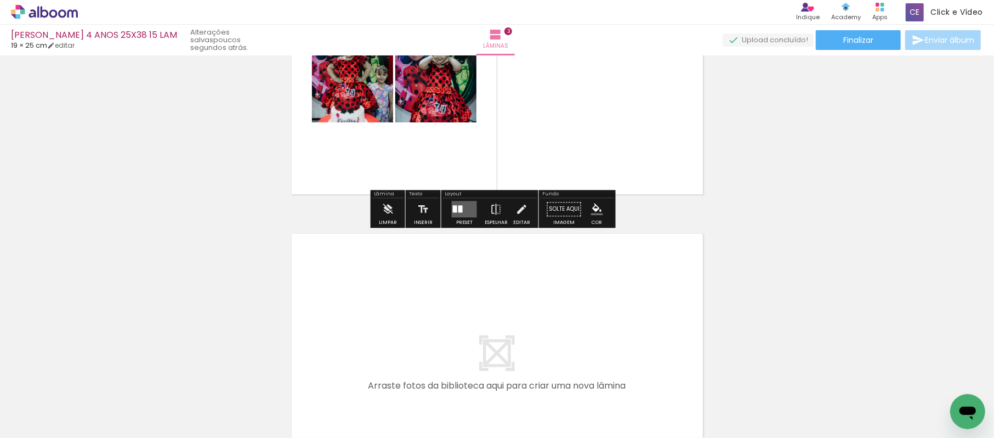
scroll to position [953, 0]
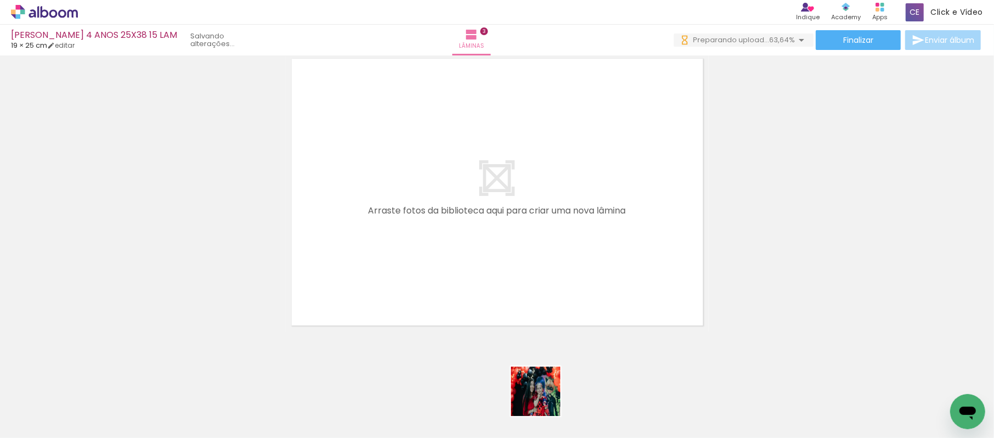
drag, startPoint x: 544, startPoint y: 404, endPoint x: 592, endPoint y: 356, distance: 67.9
click at [537, 281] on quentale-workspace at bounding box center [497, 219] width 994 height 438
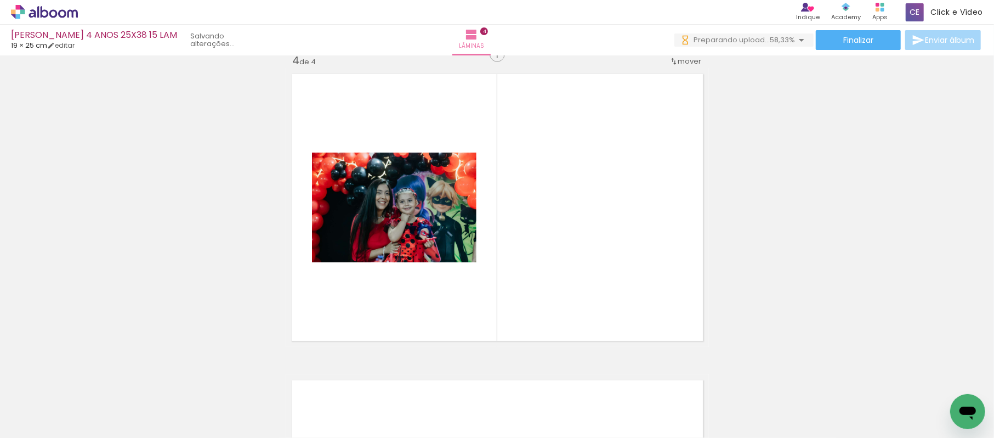
scroll to position [932, 0]
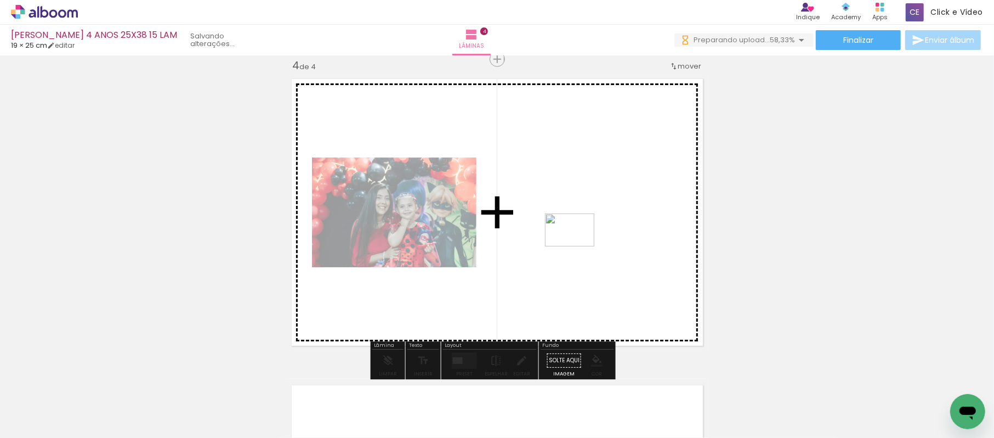
drag, startPoint x: 605, startPoint y: 404, endPoint x: 642, endPoint y: 345, distance: 68.9
click at [576, 240] on quentale-workspace at bounding box center [497, 219] width 994 height 438
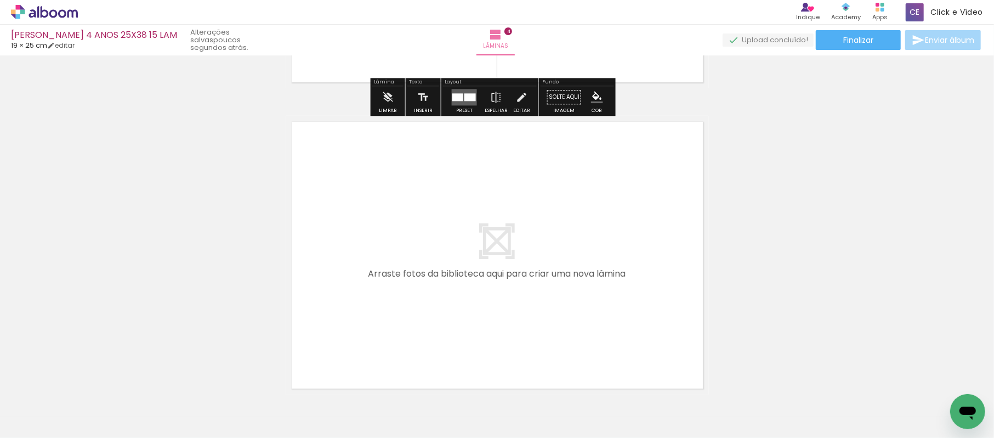
scroll to position [1225, 0]
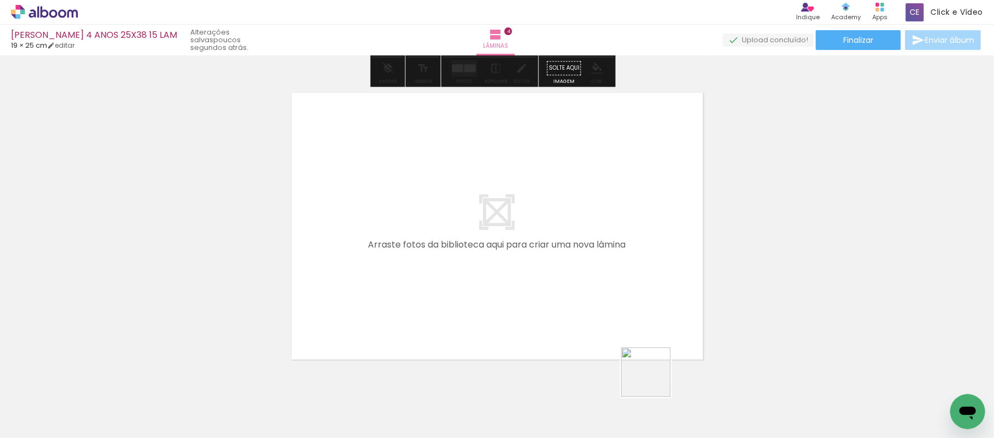
drag, startPoint x: 666, startPoint y: 408, endPoint x: 711, endPoint y: 367, distance: 60.6
click at [609, 310] on quentale-workspace at bounding box center [497, 219] width 994 height 438
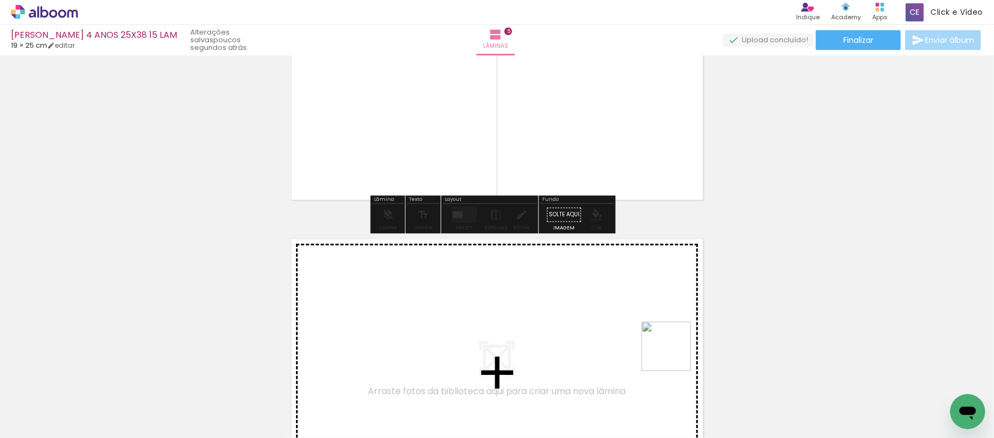
drag, startPoint x: 675, startPoint y: 354, endPoint x: 766, endPoint y: 416, distance: 110.3
click at [643, 336] on quentale-workspace at bounding box center [497, 219] width 994 height 438
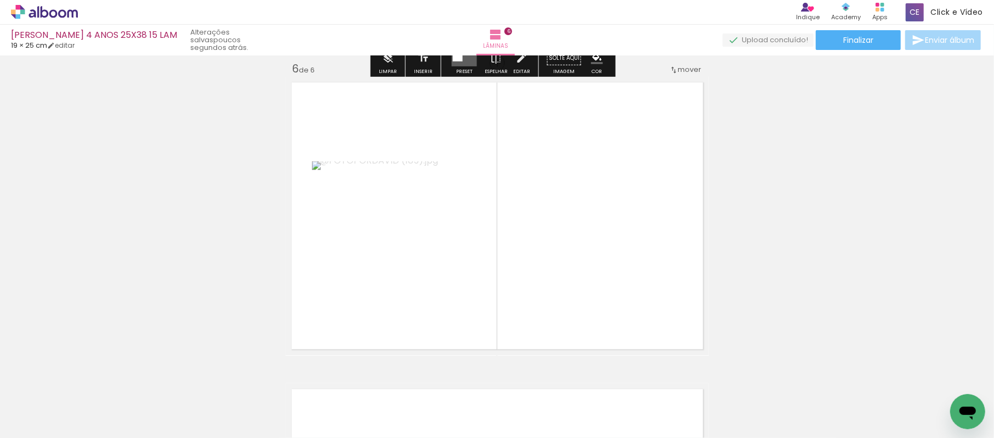
scroll to position [1544, 0]
drag, startPoint x: 780, startPoint y: 411, endPoint x: 578, endPoint y: 276, distance: 242.8
click at [578, 276] on quentale-workspace at bounding box center [497, 219] width 994 height 438
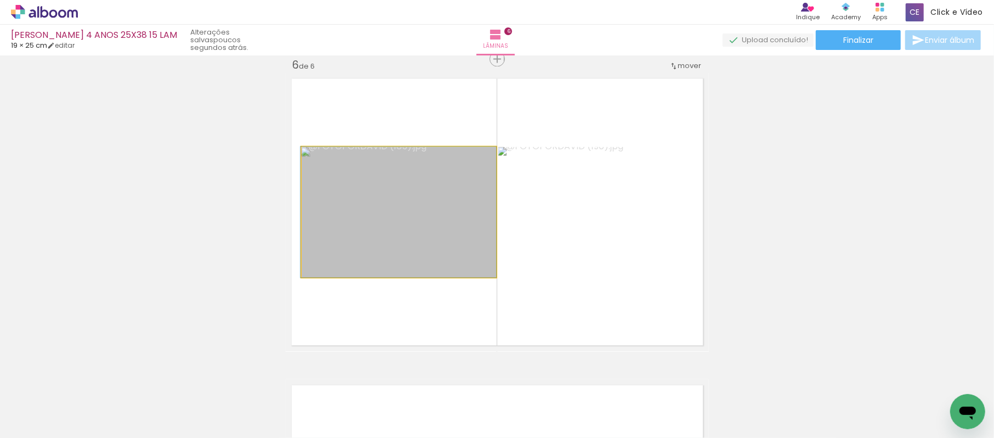
drag, startPoint x: 409, startPoint y: 213, endPoint x: 255, endPoint y: 199, distance: 154.2
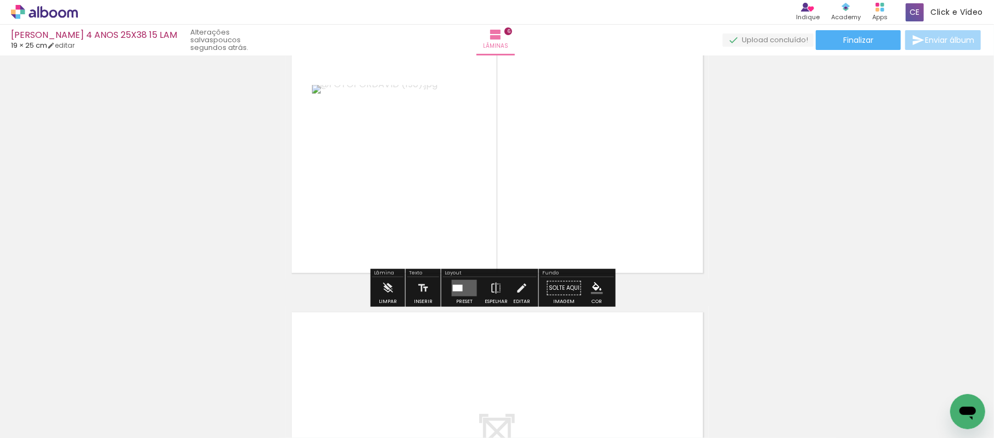
scroll to position [1398, 0]
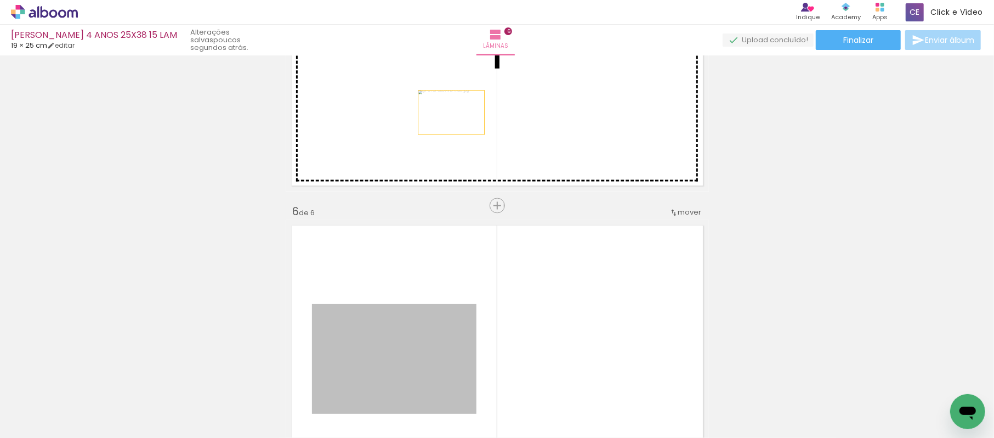
drag, startPoint x: 439, startPoint y: 333, endPoint x: 446, endPoint y: 112, distance: 221.1
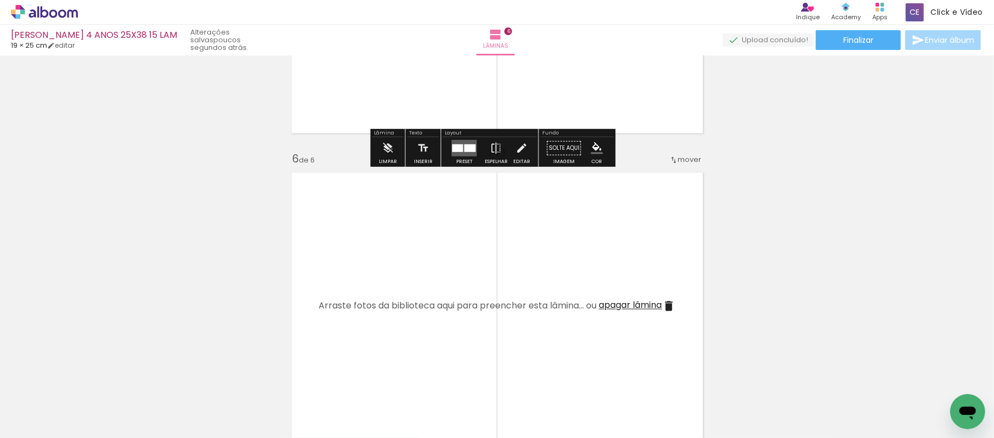
scroll to position [1471, 0]
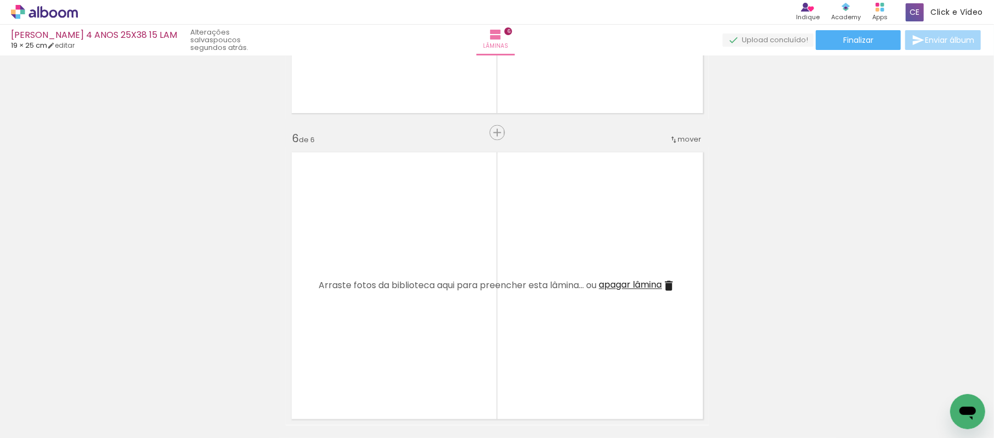
click at [666, 284] on iron-icon at bounding box center [668, 285] width 13 height 13
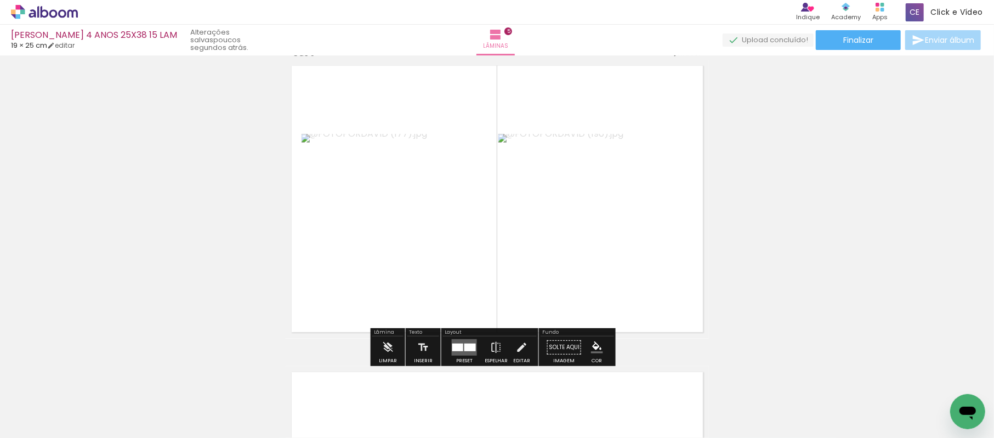
scroll to position [1179, 0]
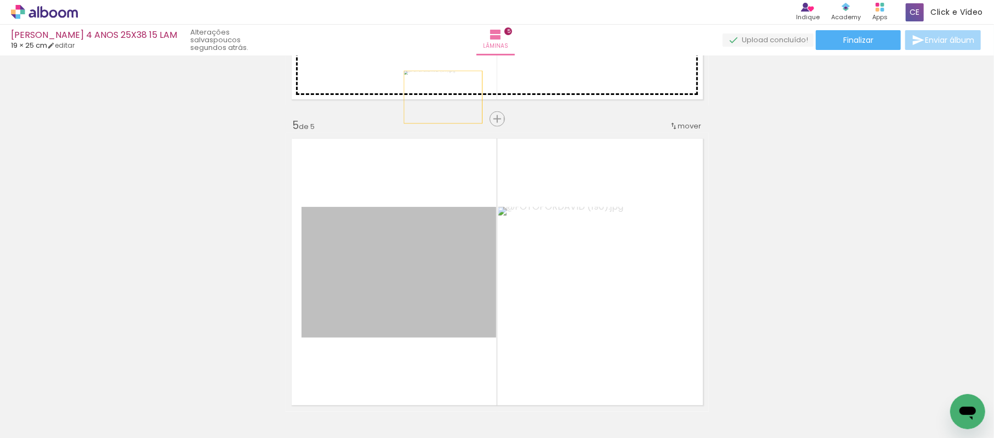
drag, startPoint x: 443, startPoint y: 169, endPoint x: 438, endPoint y: 82, distance: 87.4
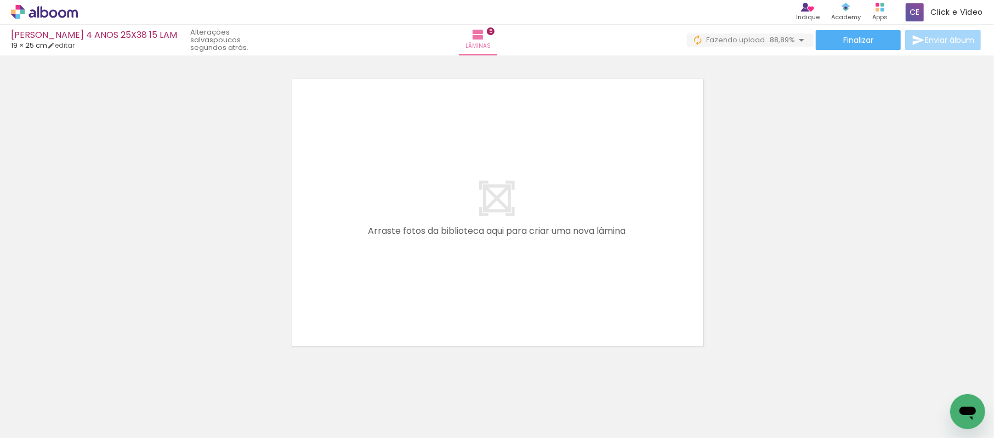
scroll to position [0, 204]
drag, startPoint x: 645, startPoint y: 384, endPoint x: 727, endPoint y: 437, distance: 97.7
click at [608, 294] on quentale-workspace at bounding box center [497, 219] width 994 height 438
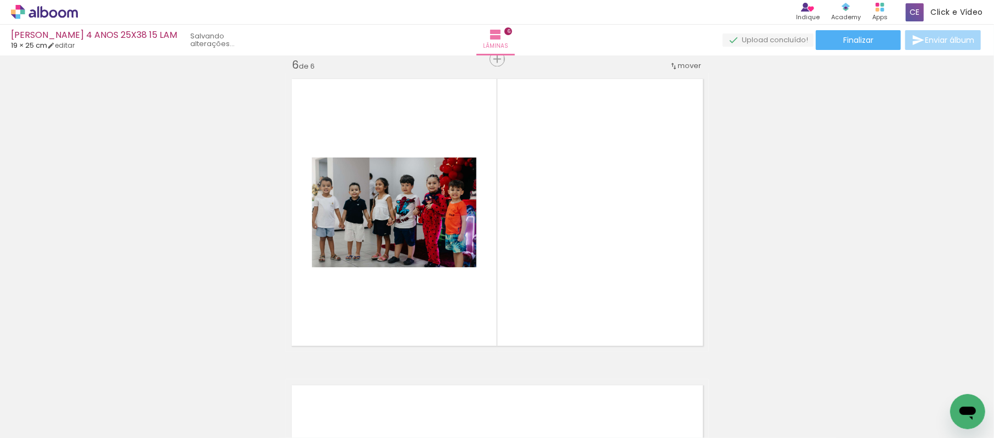
scroll to position [1544, 0]
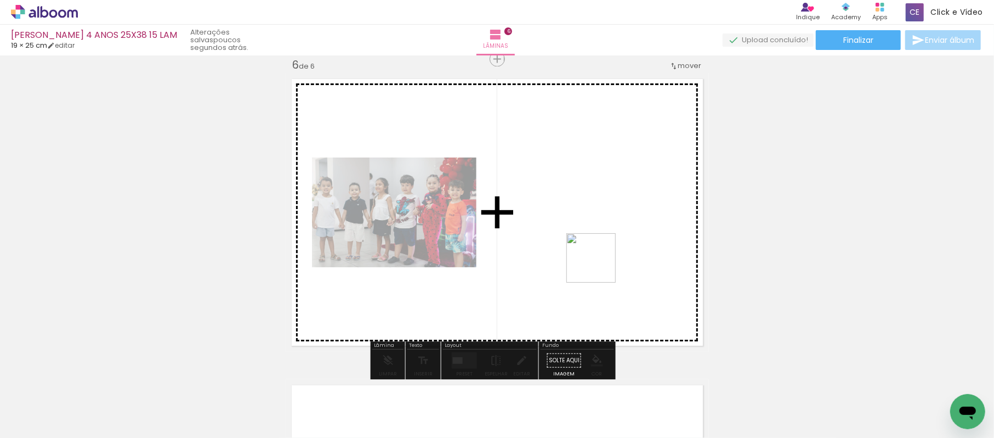
drag, startPoint x: 630, startPoint y: 294, endPoint x: 587, endPoint y: 256, distance: 57.8
click at [587, 256] on quentale-workspace at bounding box center [497, 219] width 994 height 438
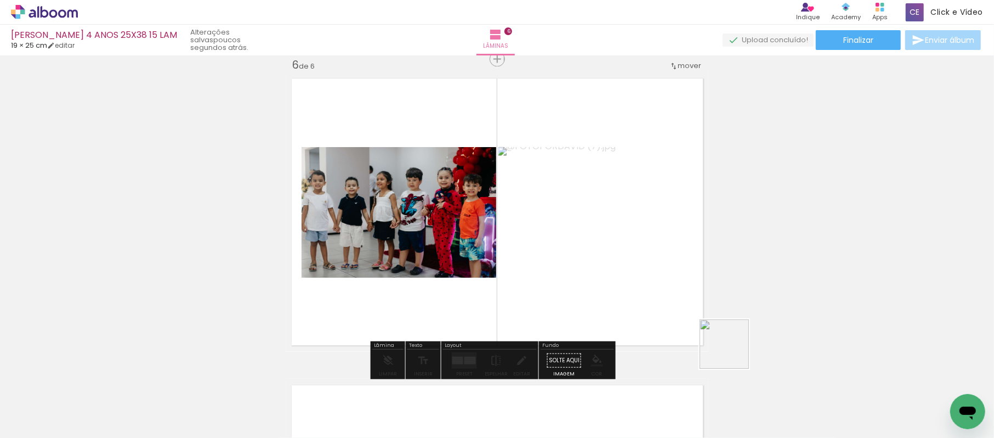
drag, startPoint x: 762, startPoint y: 395, endPoint x: 681, endPoint y: 269, distance: 150.0
click at [637, 254] on quentale-workspace at bounding box center [497, 219] width 994 height 438
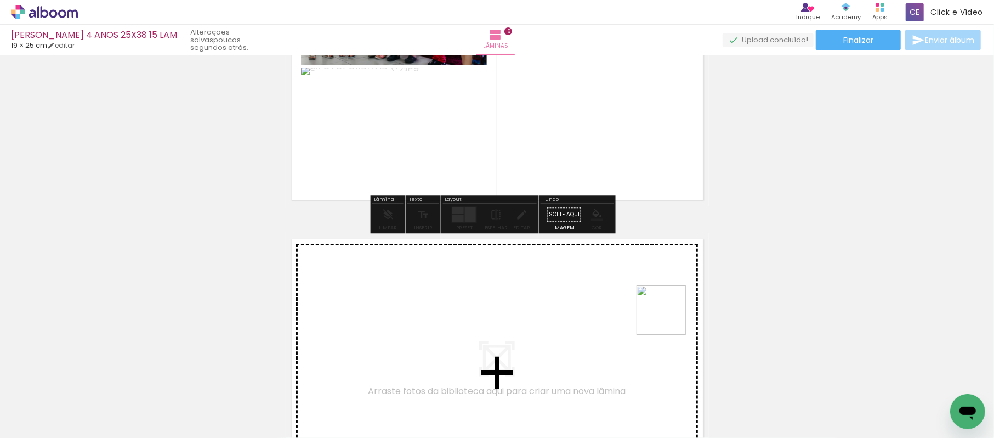
drag, startPoint x: 703, startPoint y: 330, endPoint x: 887, endPoint y: 437, distance: 213.3
click at [592, 303] on quentale-workspace at bounding box center [497, 219] width 994 height 438
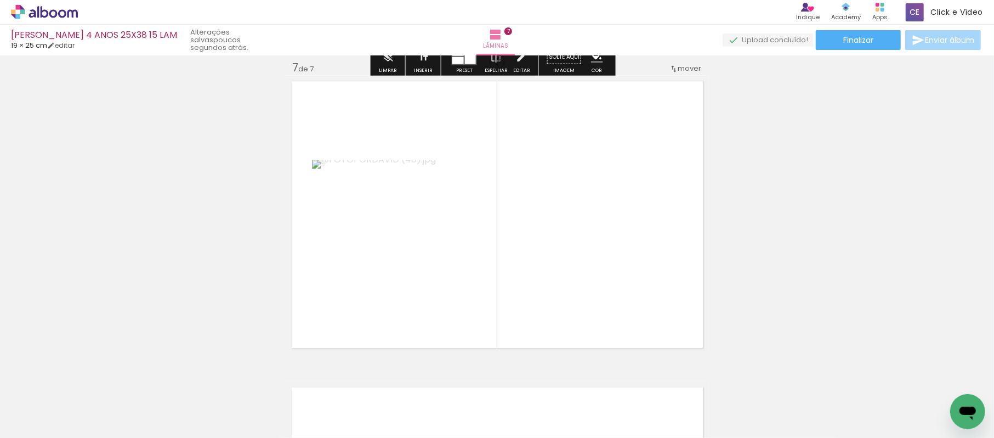
scroll to position [1850, 0]
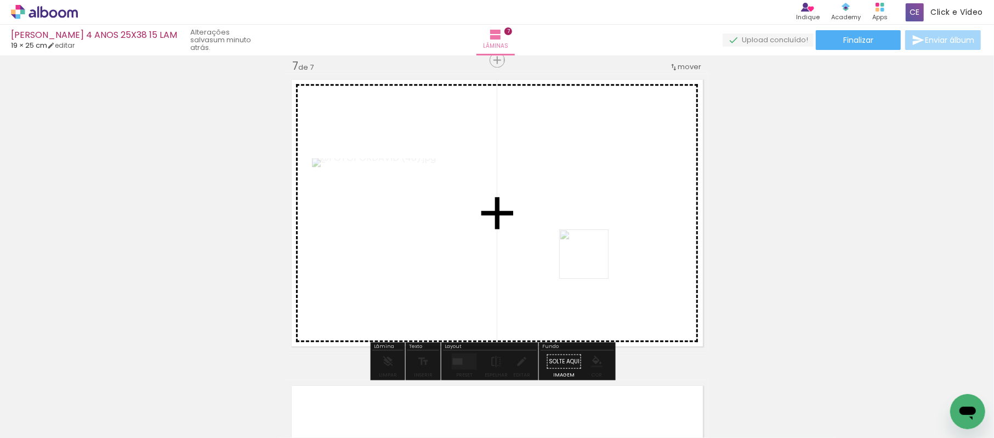
drag, startPoint x: 757, startPoint y: 329, endPoint x: 928, endPoint y: 420, distance: 193.6
click at [322, 155] on quentale-workspace at bounding box center [497, 219] width 994 height 438
drag, startPoint x: 936, startPoint y: 403, endPoint x: 505, endPoint y: 218, distance: 468.5
click at [505, 218] on quentale-workspace at bounding box center [497, 219] width 994 height 438
drag, startPoint x: 882, startPoint y: 406, endPoint x: 681, endPoint y: 320, distance: 218.4
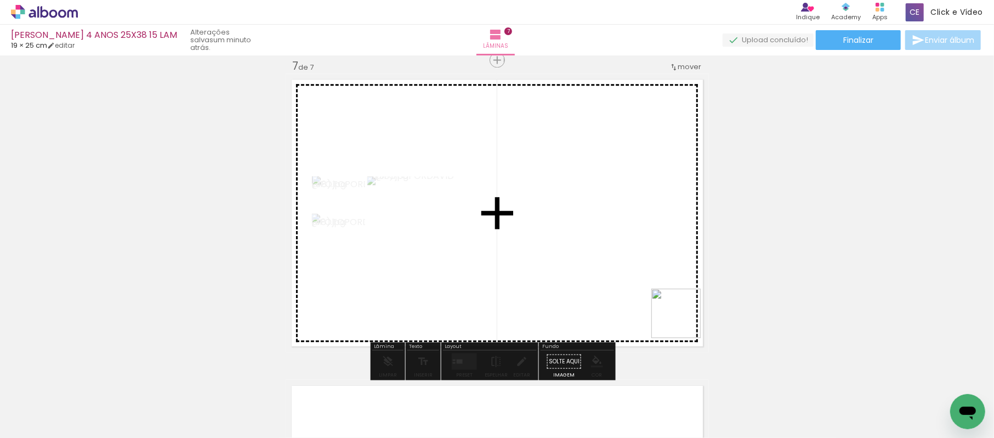
click at [681, 320] on quentale-workspace at bounding box center [497, 219] width 994 height 438
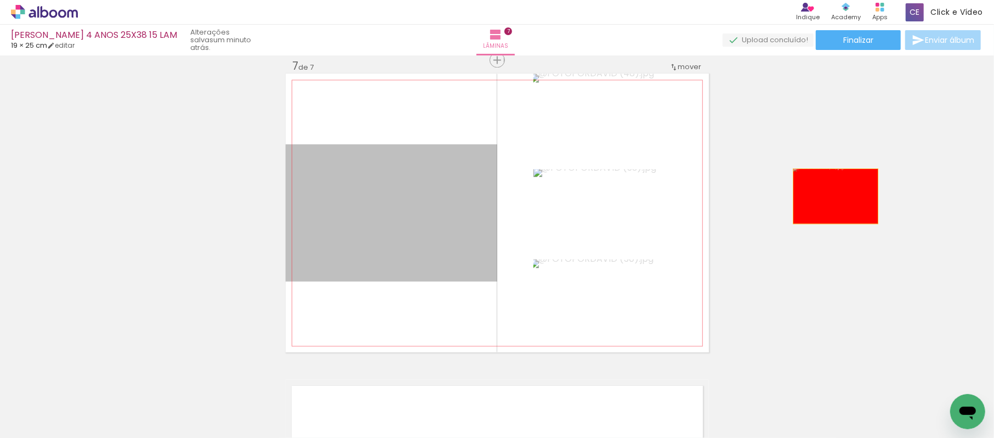
drag, startPoint x: 457, startPoint y: 240, endPoint x: 789, endPoint y: 208, distance: 332.8
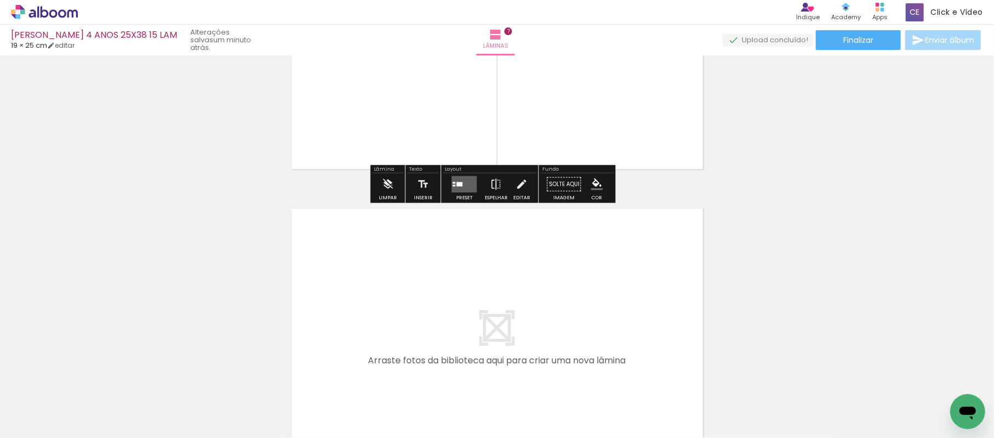
scroll to position [2069, 0]
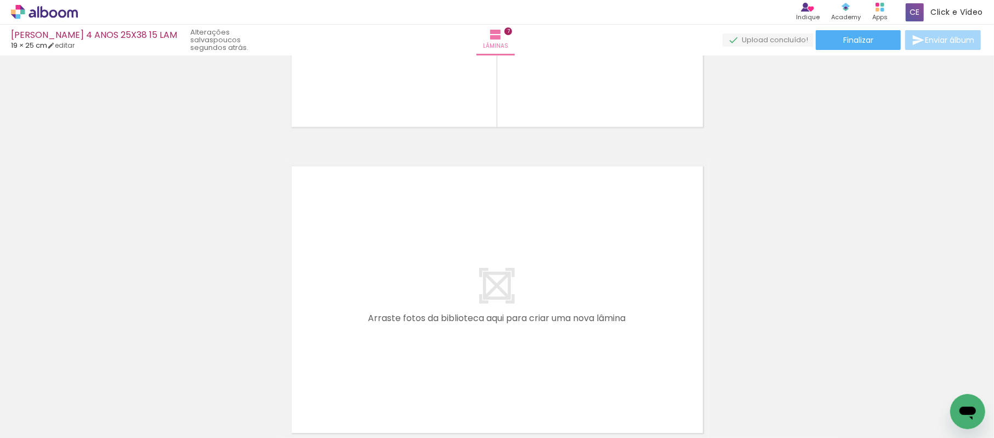
scroll to position [0, 204]
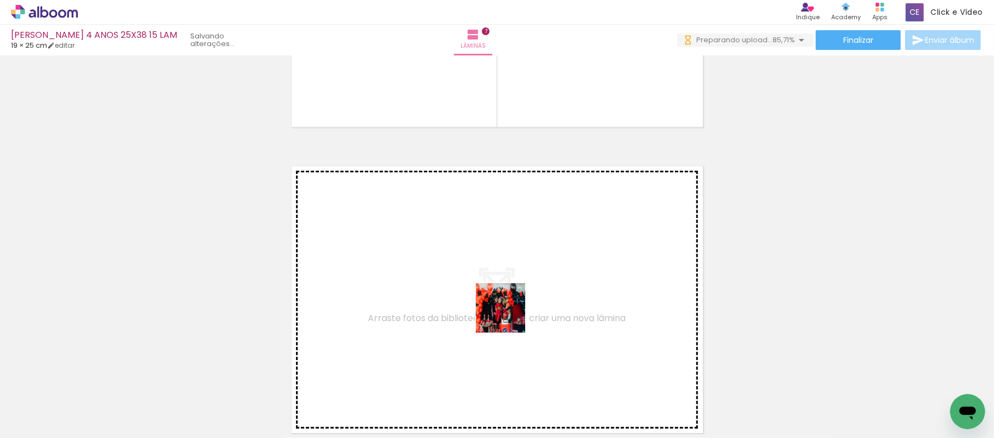
drag, startPoint x: 500, startPoint y: 415, endPoint x: 553, endPoint y: 437, distance: 56.8
click at [502, 288] on quentale-workspace at bounding box center [497, 219] width 994 height 438
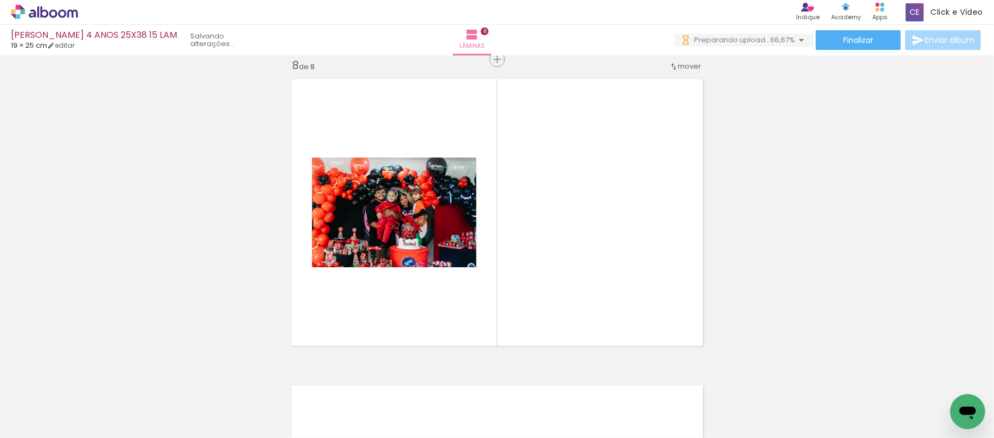
scroll to position [0, 849]
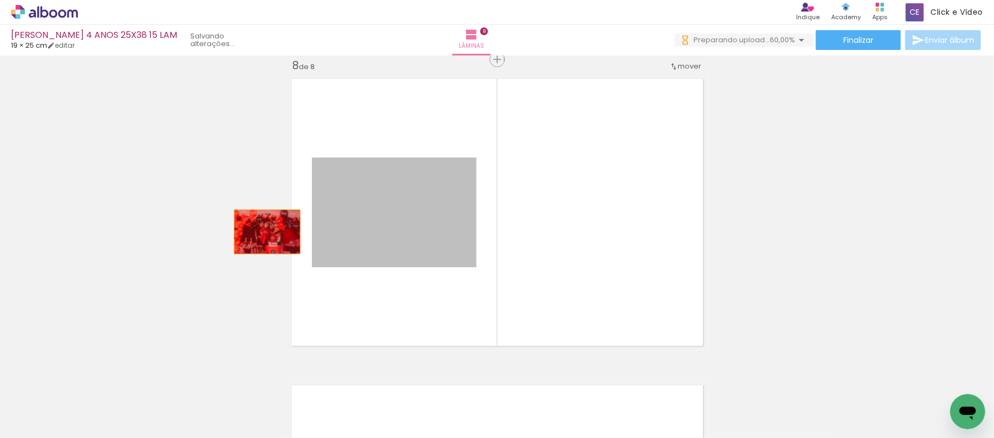
drag, startPoint x: 387, startPoint y: 231, endPoint x: 237, endPoint y: 234, distance: 149.7
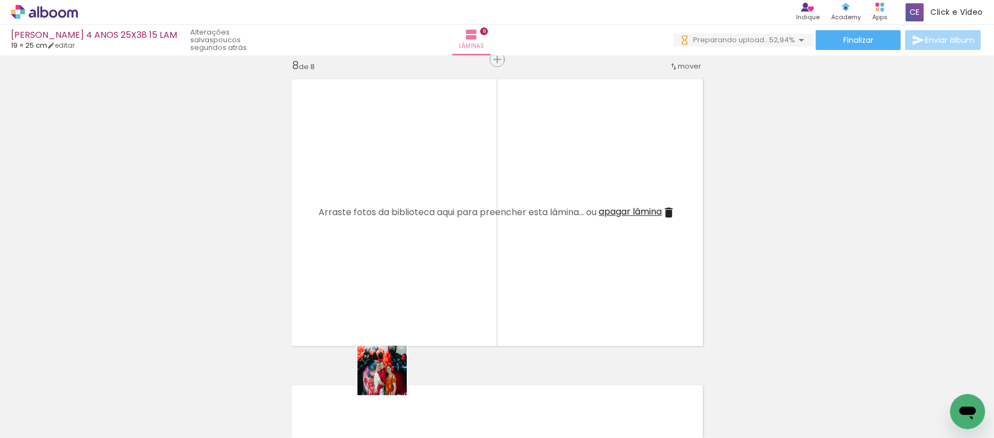
drag, startPoint x: 383, startPoint y: 402, endPoint x: 435, endPoint y: 402, distance: 52.1
click at [401, 316] on quentale-workspace at bounding box center [497, 219] width 994 height 438
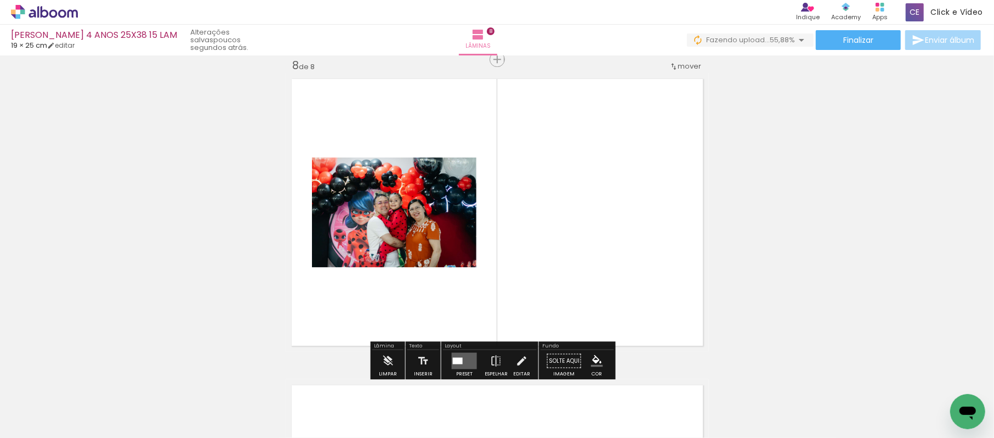
drag, startPoint x: 435, startPoint y: 402, endPoint x: 441, endPoint y: 382, distance: 21.3
click at [444, 284] on quentale-workspace at bounding box center [497, 219] width 994 height 438
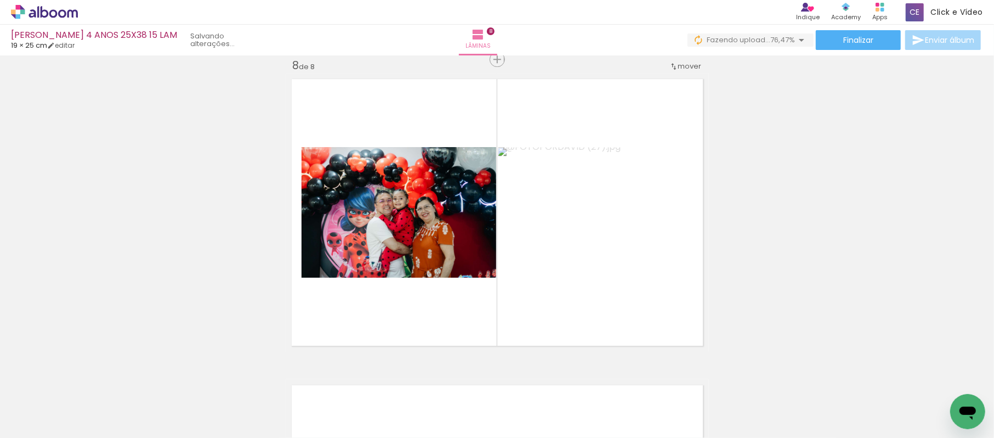
scroll to position [0, 322]
drag, startPoint x: 402, startPoint y: 394, endPoint x: 428, endPoint y: 195, distance: 200.2
click at [428, 195] on quentale-workspace at bounding box center [497, 219] width 994 height 438
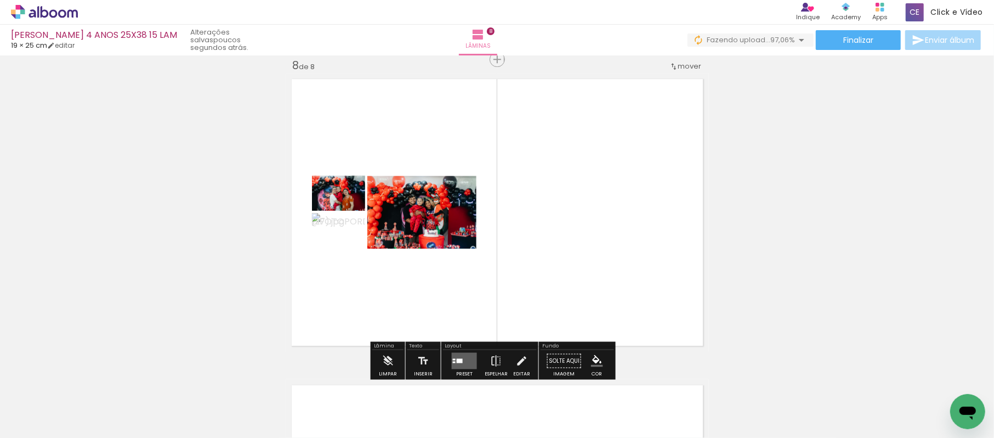
scroll to position [0, 828]
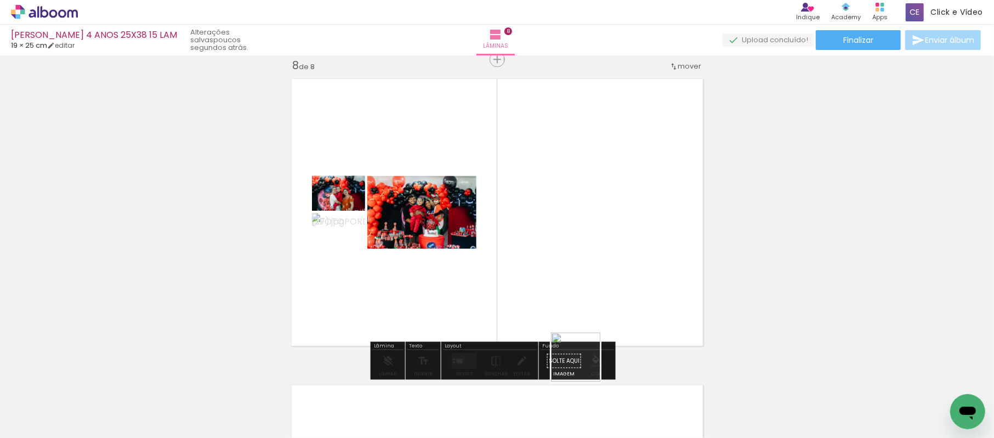
drag, startPoint x: 591, startPoint y: 401, endPoint x: 566, endPoint y: 296, distance: 108.3
click at [566, 296] on quentale-workspace at bounding box center [497, 219] width 994 height 438
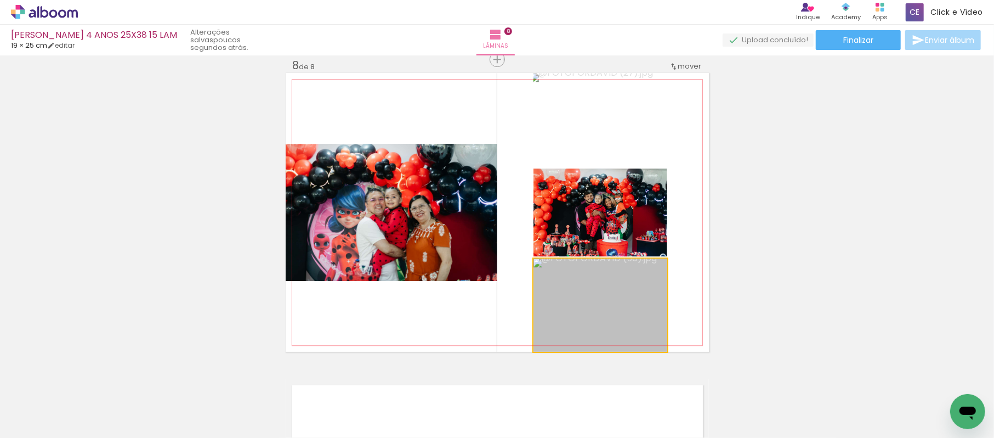
drag, startPoint x: 623, startPoint y: 324, endPoint x: 792, endPoint y: 256, distance: 182.1
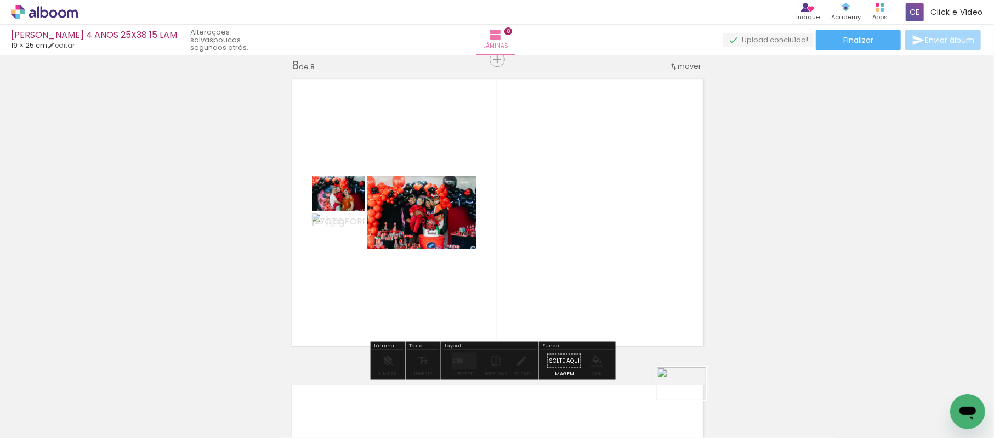
drag, startPoint x: 674, startPoint y: 351, endPoint x: 691, endPoint y: 406, distance: 57.4
click at [691, 406] on div at bounding box center [694, 401] width 54 height 36
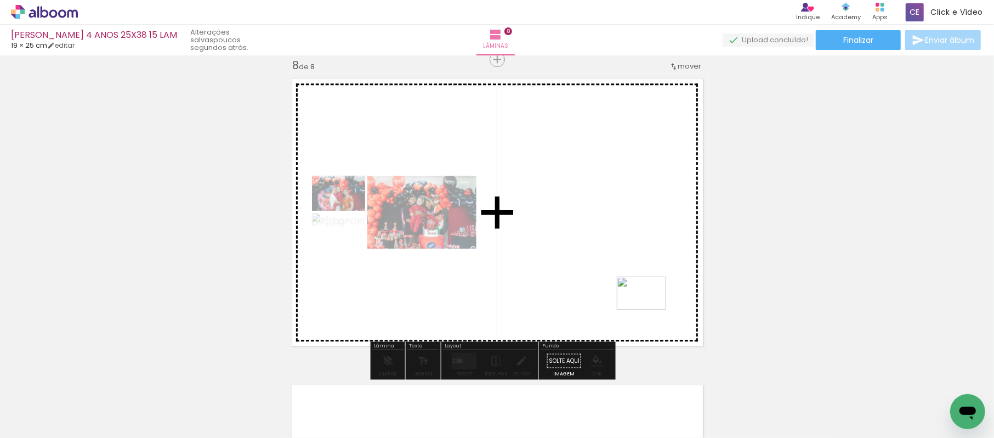
drag, startPoint x: 811, startPoint y: 393, endPoint x: 650, endPoint y: 309, distance: 181.3
click at [650, 309] on quentale-workspace at bounding box center [497, 219] width 994 height 438
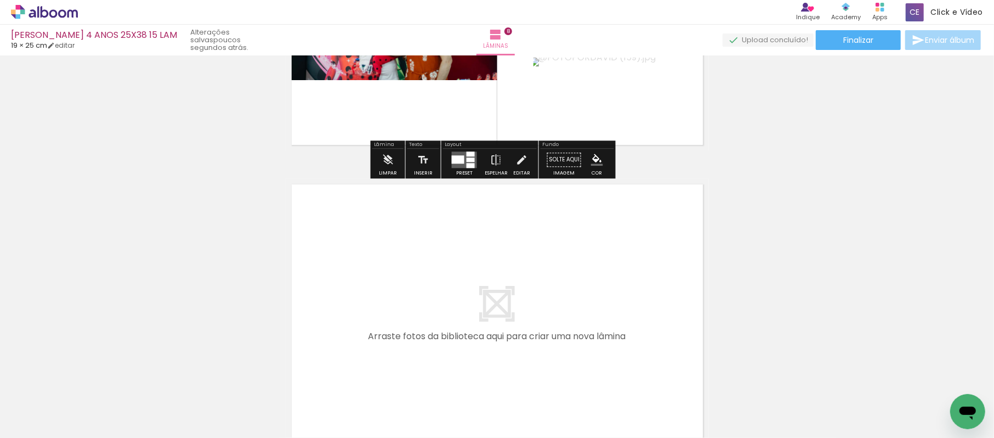
scroll to position [2376, 0]
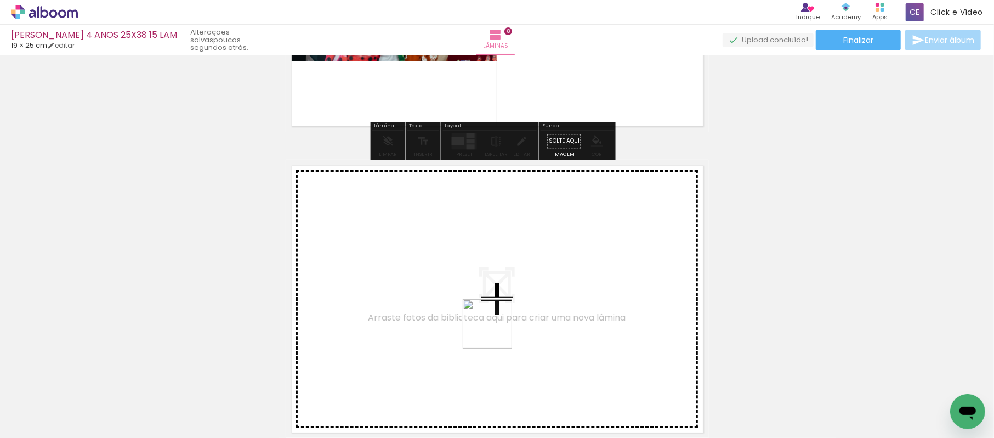
drag, startPoint x: 502, startPoint y: 398, endPoint x: 483, endPoint y: 299, distance: 101.1
click at [483, 299] on quentale-workspace at bounding box center [497, 219] width 994 height 438
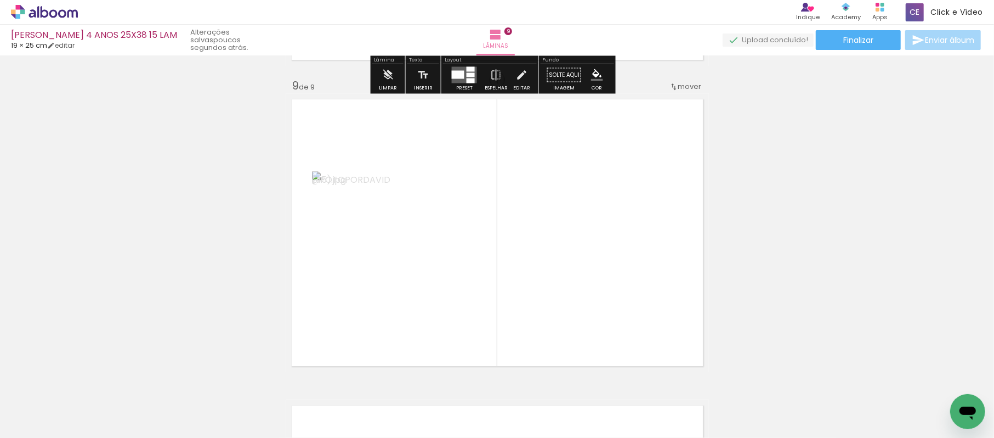
scroll to position [2462, 0]
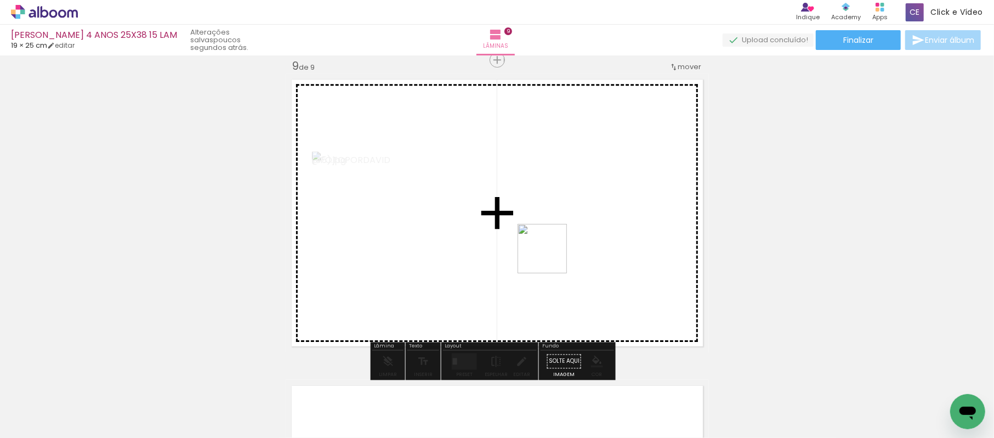
drag, startPoint x: 575, startPoint y: 406, endPoint x: 682, endPoint y: 389, distance: 108.8
click at [540, 185] on quentale-workspace at bounding box center [497, 219] width 994 height 438
drag, startPoint x: 641, startPoint y: 411, endPoint x: 585, endPoint y: 326, distance: 102.5
click at [602, 308] on quentale-workspace at bounding box center [497, 219] width 994 height 438
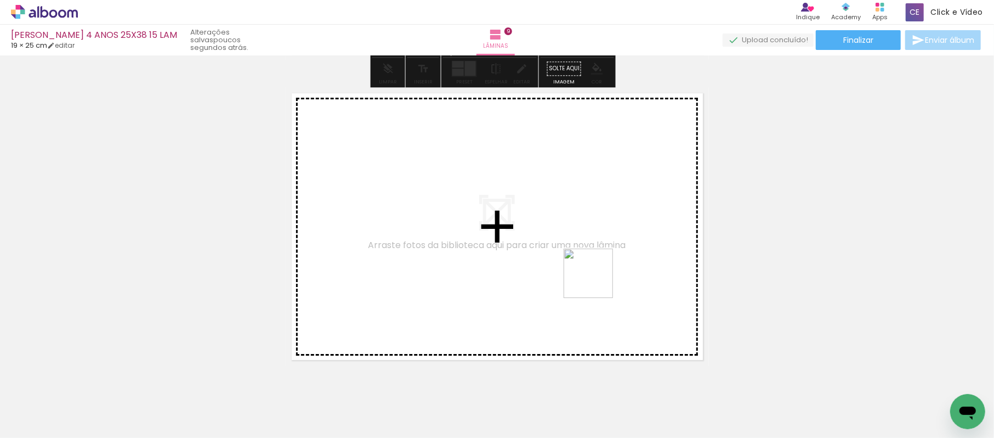
drag, startPoint x: 604, startPoint y: 290, endPoint x: 771, endPoint y: 404, distance: 202.8
click at [591, 277] on quentale-workspace at bounding box center [497, 219] width 994 height 438
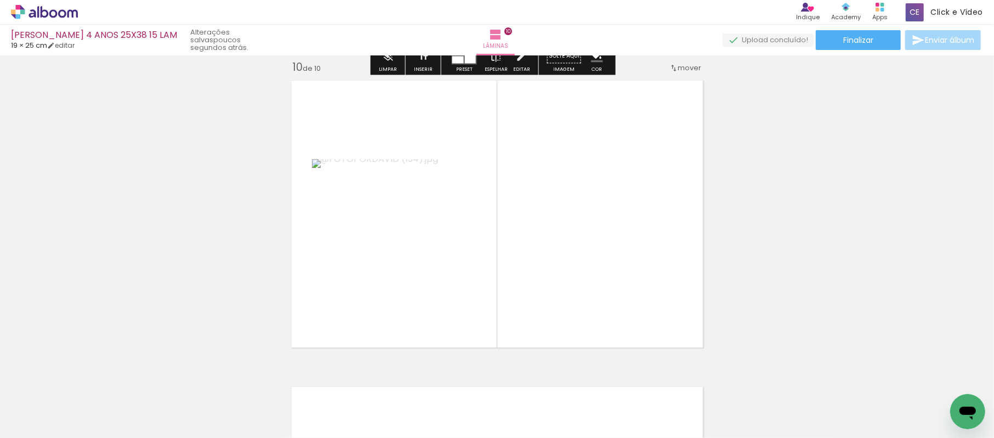
scroll to position [2768, 0]
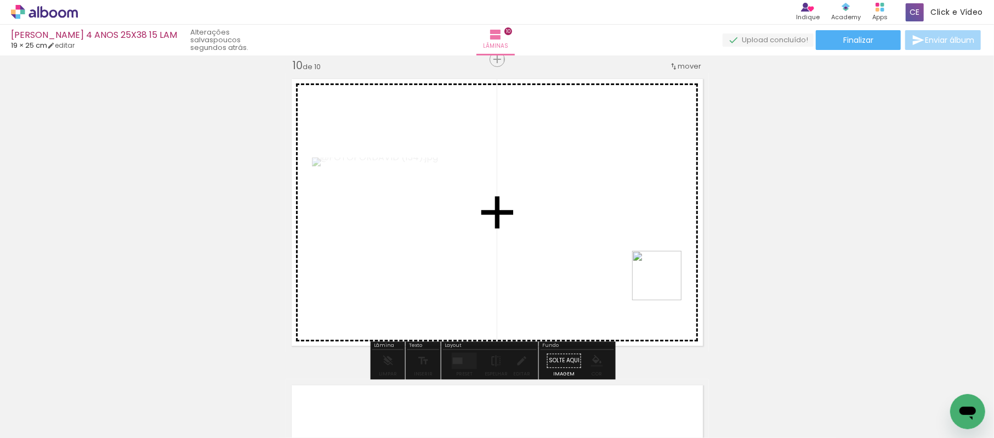
drag, startPoint x: 771, startPoint y: 404, endPoint x: 620, endPoint y: 240, distance: 223.6
click at [620, 240] on quentale-workspace at bounding box center [497, 219] width 994 height 438
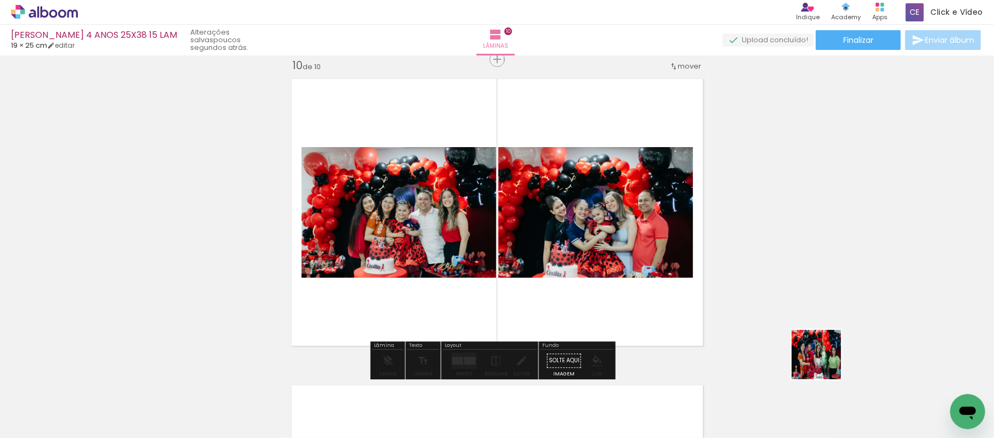
drag, startPoint x: 881, startPoint y: 404, endPoint x: 655, endPoint y: 275, distance: 260.4
click at [656, 275] on quentale-workspace at bounding box center [497, 219] width 994 height 438
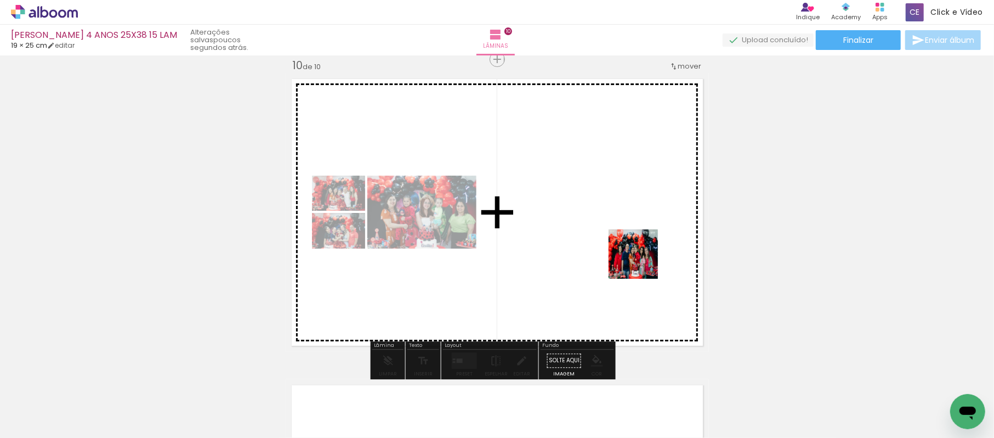
drag, startPoint x: 904, startPoint y: 384, endPoint x: 562, endPoint y: 252, distance: 366.1
click at [560, 241] on quentale-workspace at bounding box center [497, 219] width 994 height 438
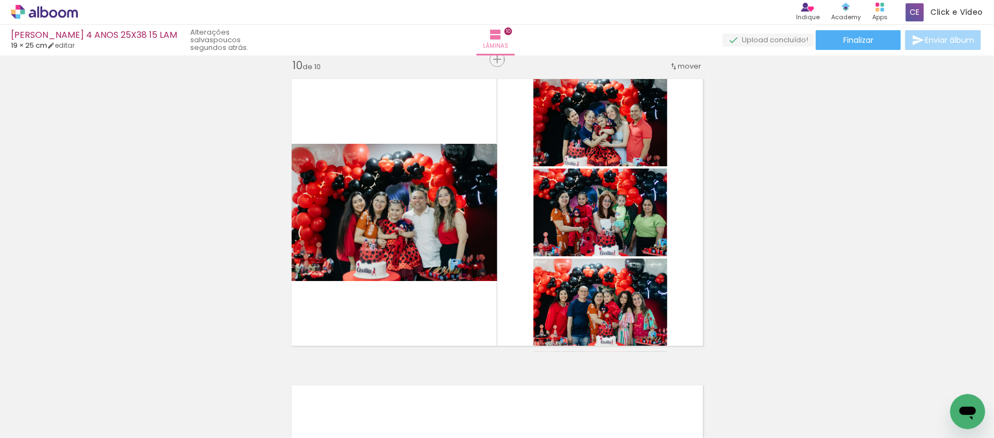
scroll to position [0, 1187]
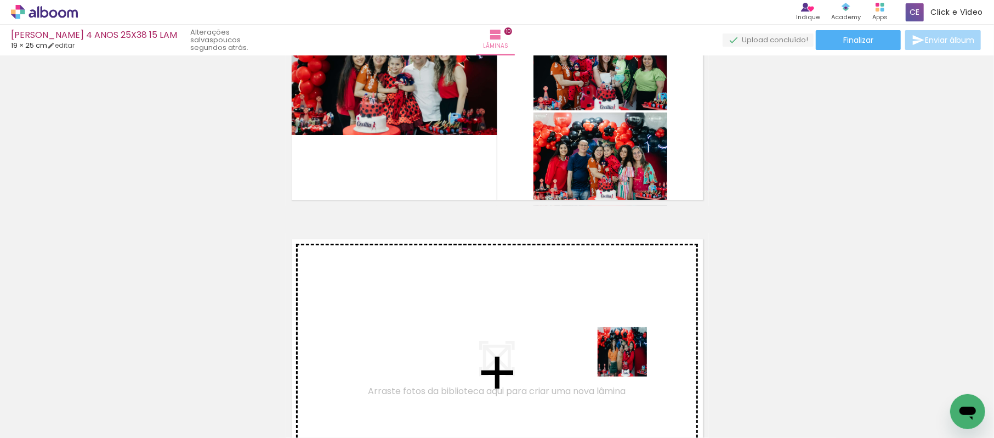
drag, startPoint x: 650, startPoint y: 400, endPoint x: 591, endPoint y: 311, distance: 106.5
click at [591, 311] on quentale-workspace at bounding box center [497, 219] width 994 height 438
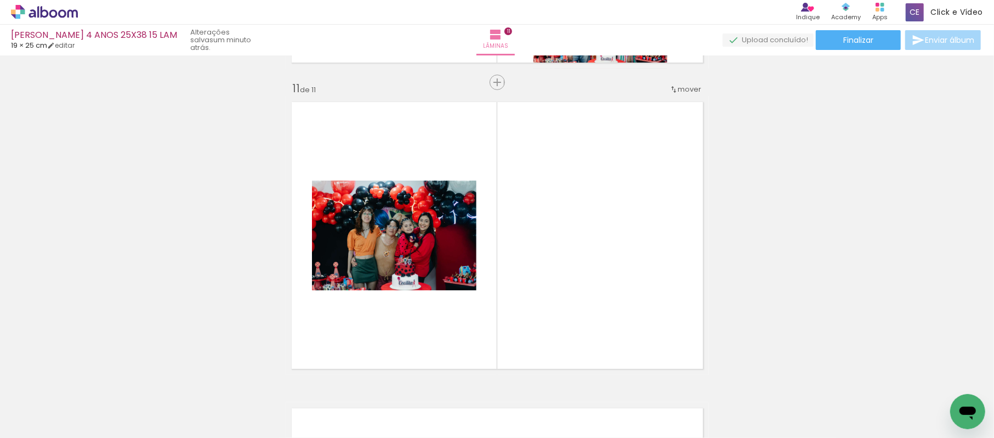
scroll to position [3074, 0]
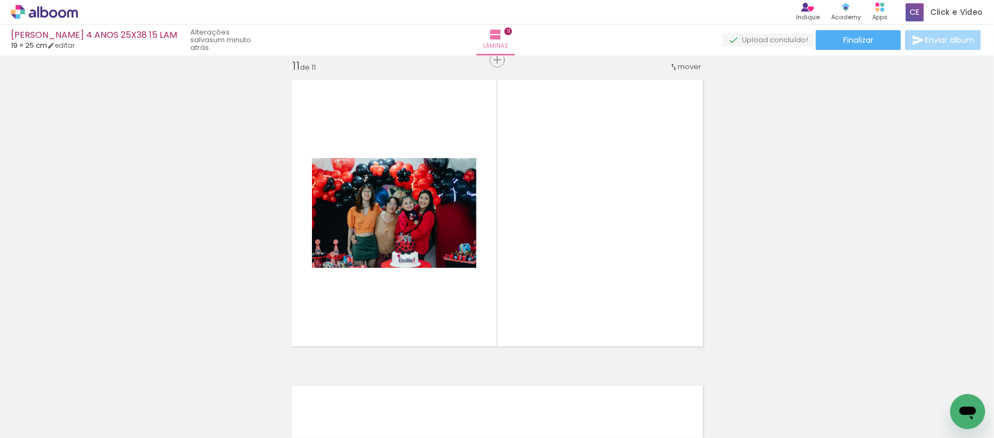
drag, startPoint x: 709, startPoint y: 398, endPoint x: 622, endPoint y: 308, distance: 124.9
click at [576, 264] on quentale-workspace at bounding box center [497, 219] width 994 height 438
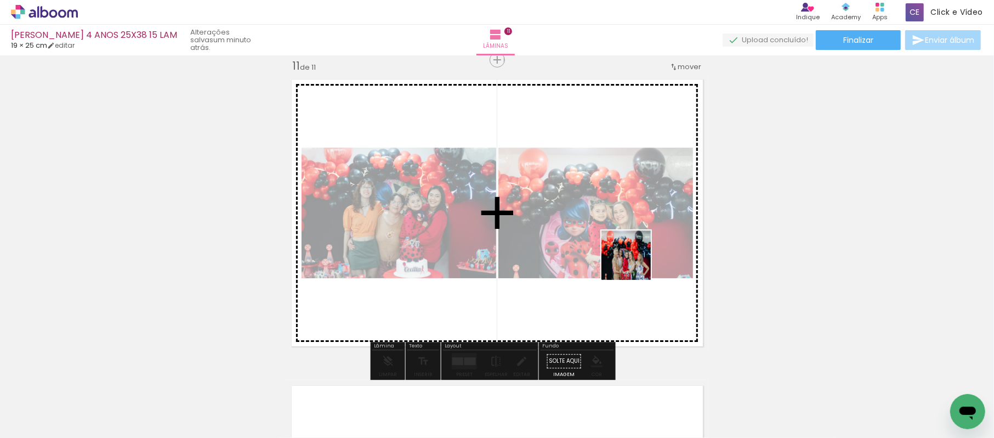
drag, startPoint x: 752, startPoint y: 401, endPoint x: 635, endPoint y: 263, distance: 181.7
click at [635, 263] on quentale-workspace at bounding box center [497, 219] width 994 height 438
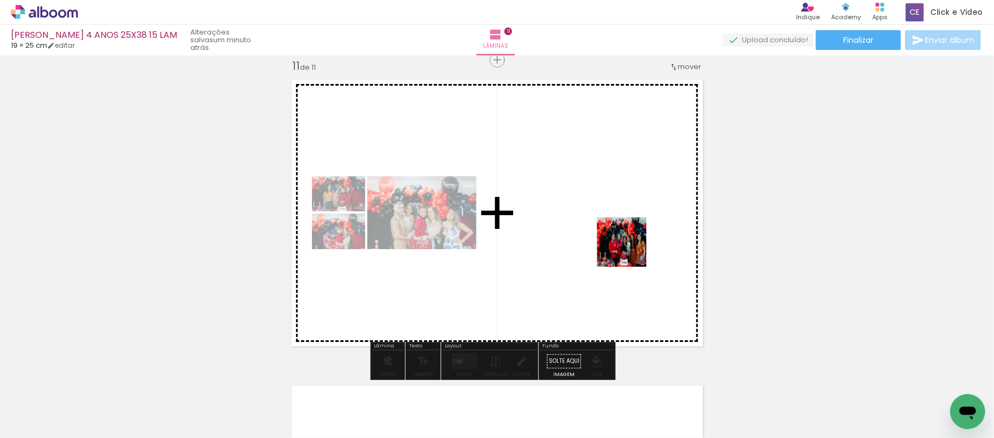
drag, startPoint x: 706, startPoint y: 301, endPoint x: 510, endPoint y: 288, distance: 196.7
click at [624, 248] on quentale-workspace at bounding box center [497, 219] width 994 height 438
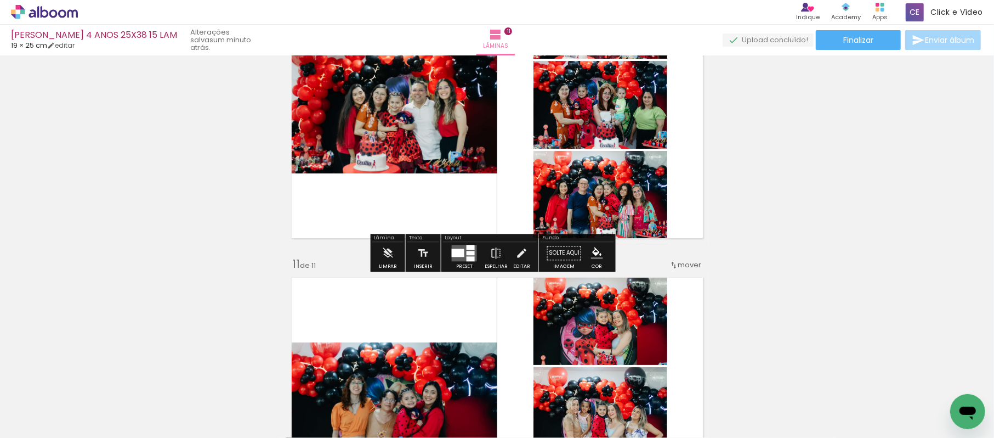
scroll to position [2854, 0]
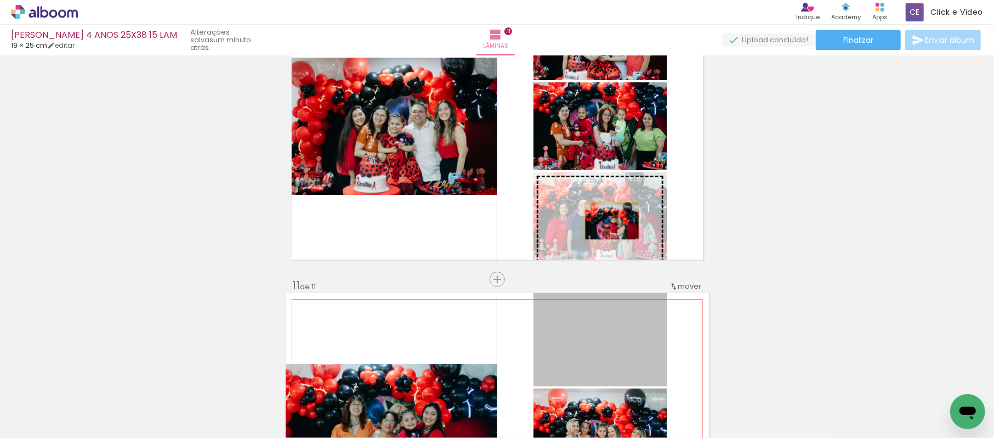
drag, startPoint x: 627, startPoint y: 314, endPoint x: 607, endPoint y: 220, distance: 95.5
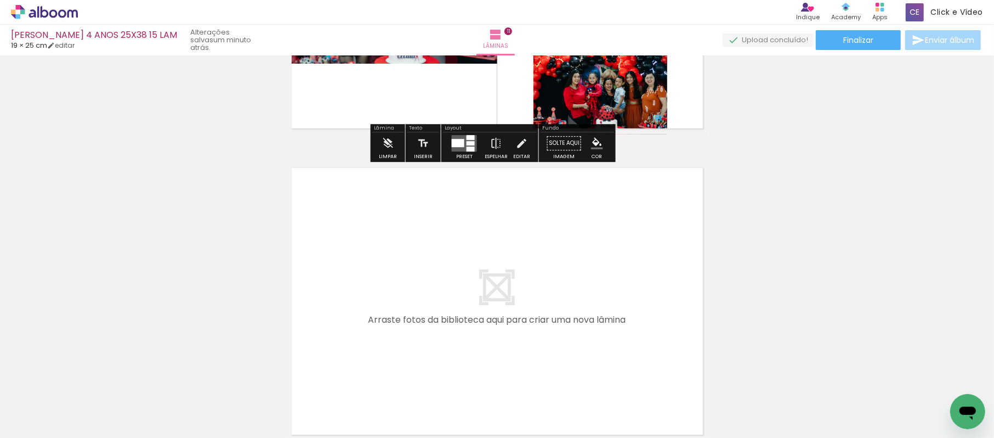
scroll to position [3293, 0]
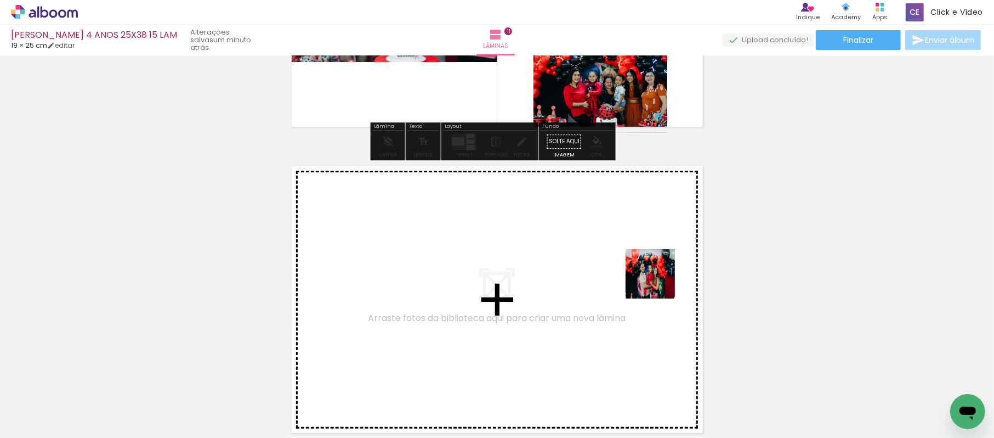
drag, startPoint x: 882, startPoint y: 397, endPoint x: 900, endPoint y: 427, distance: 34.4
click at [608, 265] on quentale-workspace at bounding box center [497, 219] width 994 height 438
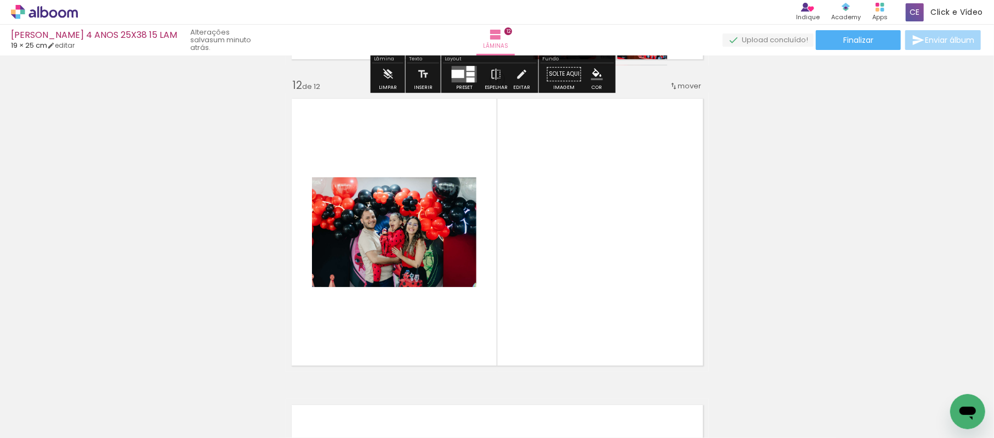
scroll to position [3380, 0]
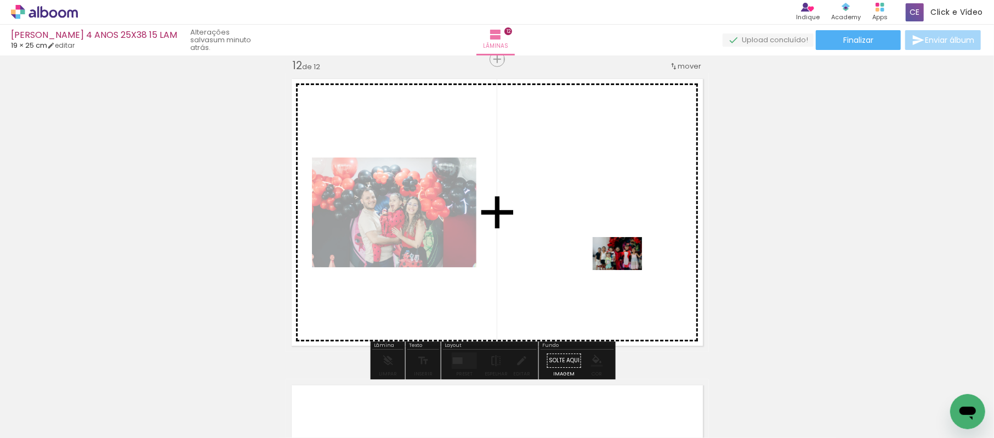
drag, startPoint x: 935, startPoint y: 411, endPoint x: 585, endPoint y: 257, distance: 382.6
click at [585, 257] on quentale-workspace at bounding box center [497, 219] width 994 height 438
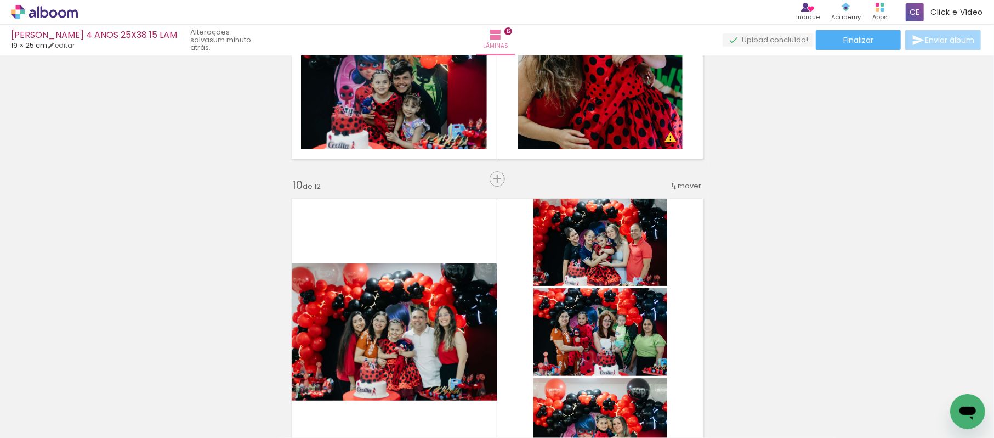
scroll to position [2503, 0]
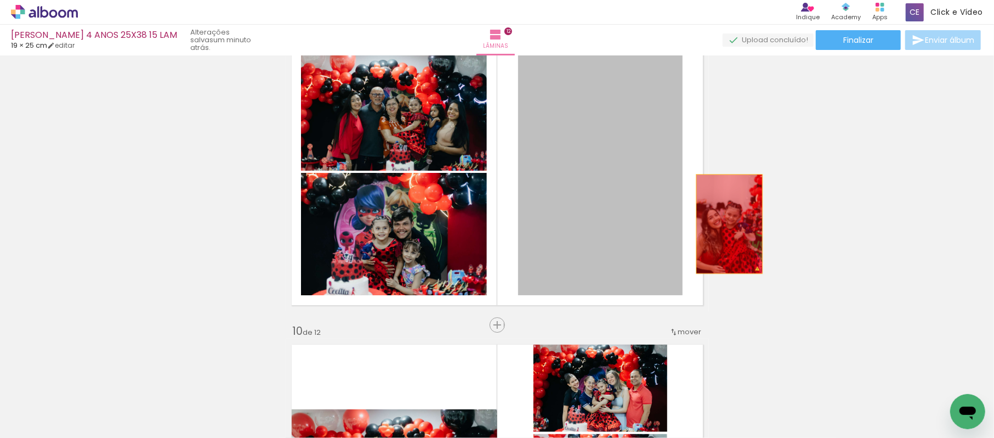
drag, startPoint x: 553, startPoint y: 185, endPoint x: 729, endPoint y: 222, distance: 180.5
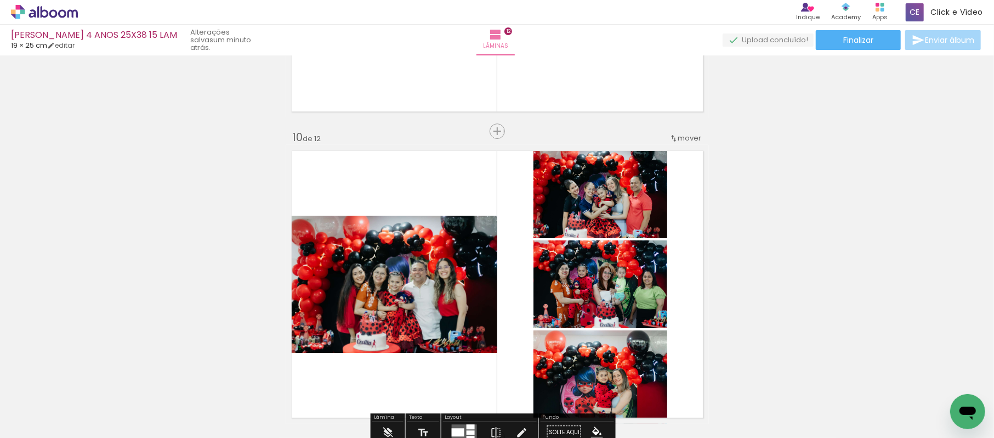
scroll to position [2722, 0]
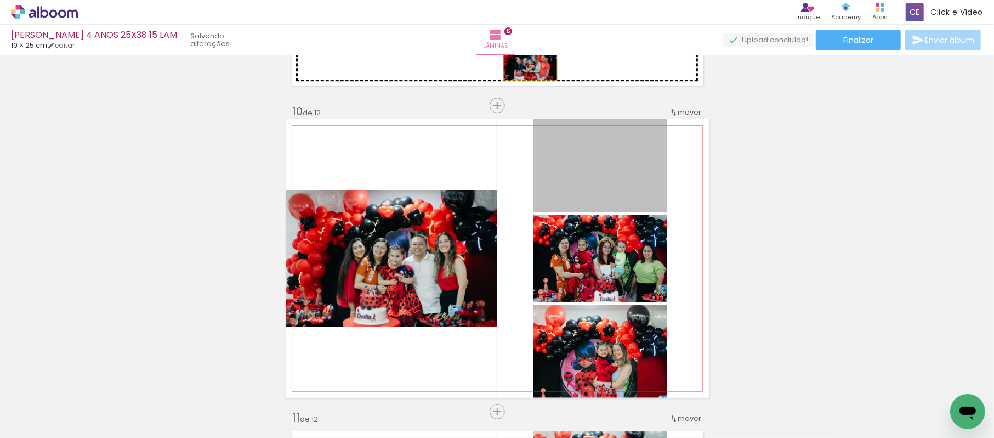
drag, startPoint x: 612, startPoint y: 194, endPoint x: 525, endPoint y: 61, distance: 158.3
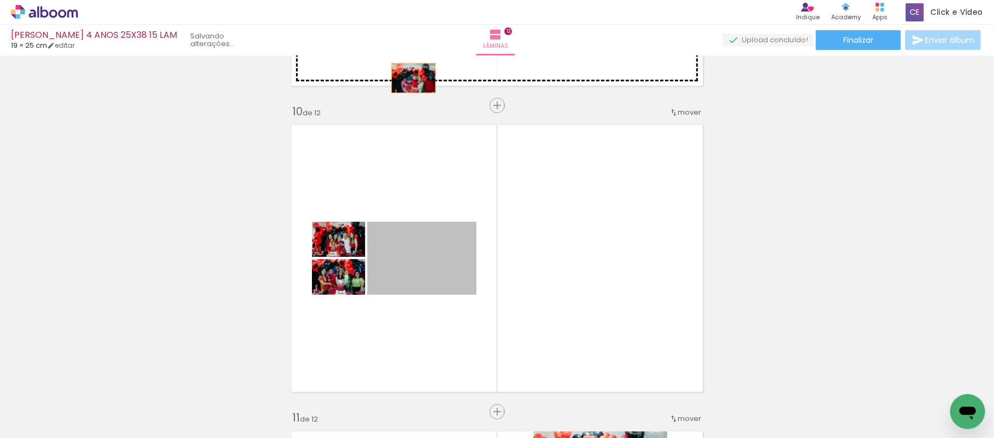
drag, startPoint x: 433, startPoint y: 266, endPoint x: 408, endPoint y: 78, distance: 189.7
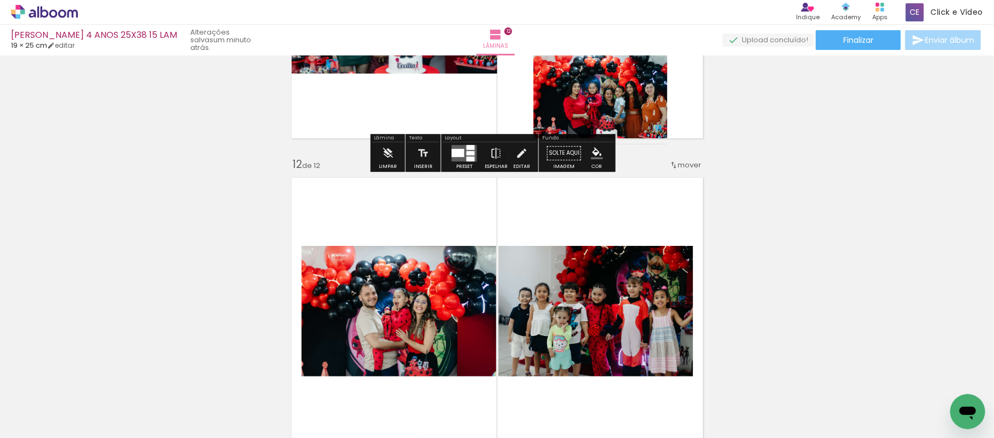
scroll to position [3307, 0]
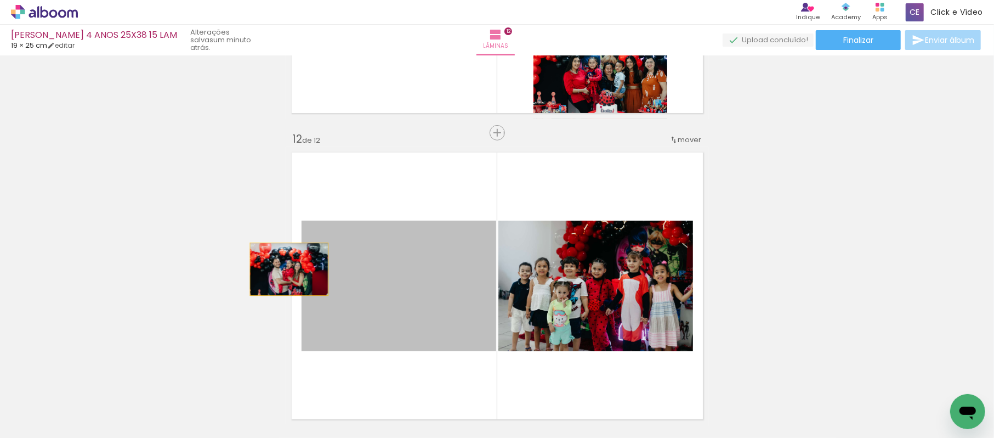
drag, startPoint x: 384, startPoint y: 299, endPoint x: 382, endPoint y: 292, distance: 7.3
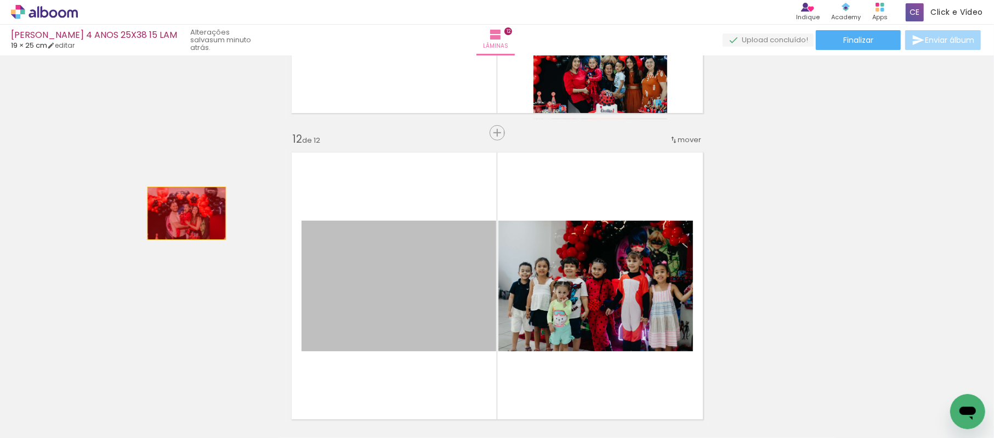
drag, startPoint x: 379, startPoint y: 297, endPoint x: 171, endPoint y: 202, distance: 229.2
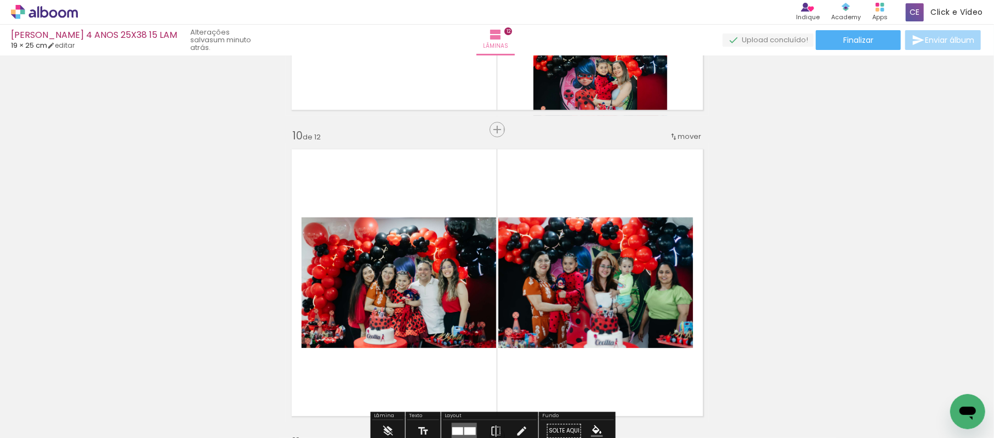
scroll to position [2722, 0]
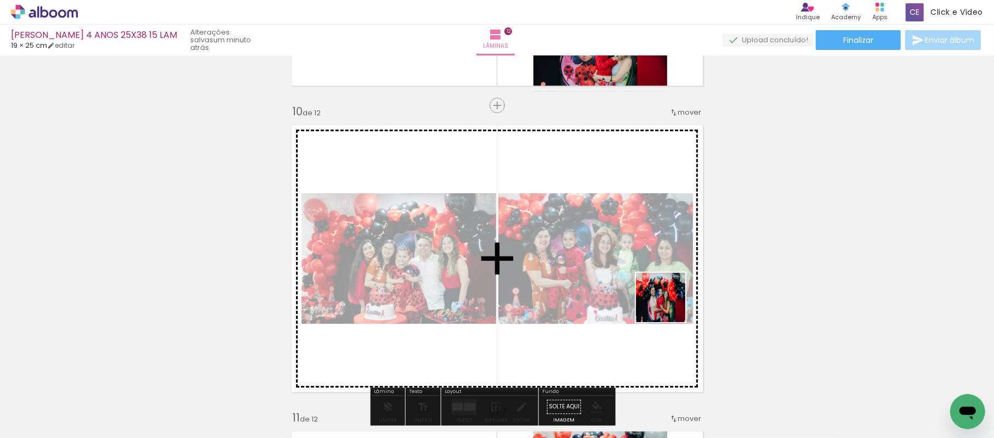
drag, startPoint x: 894, startPoint y: 406, endPoint x: 657, endPoint y: 301, distance: 259.3
click at [657, 301] on quentale-workspace at bounding box center [497, 219] width 994 height 438
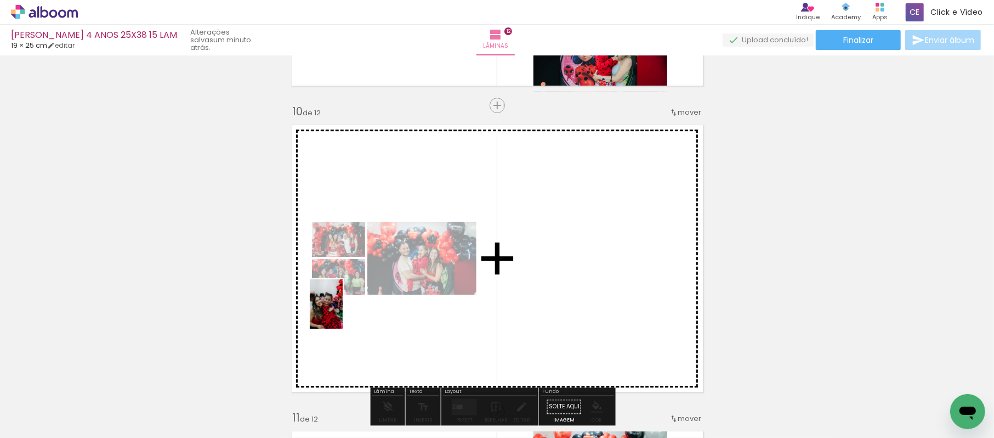
drag, startPoint x: 166, startPoint y: 398, endPoint x: 348, endPoint y: 310, distance: 202.1
click at [348, 310] on quentale-workspace at bounding box center [497, 219] width 994 height 438
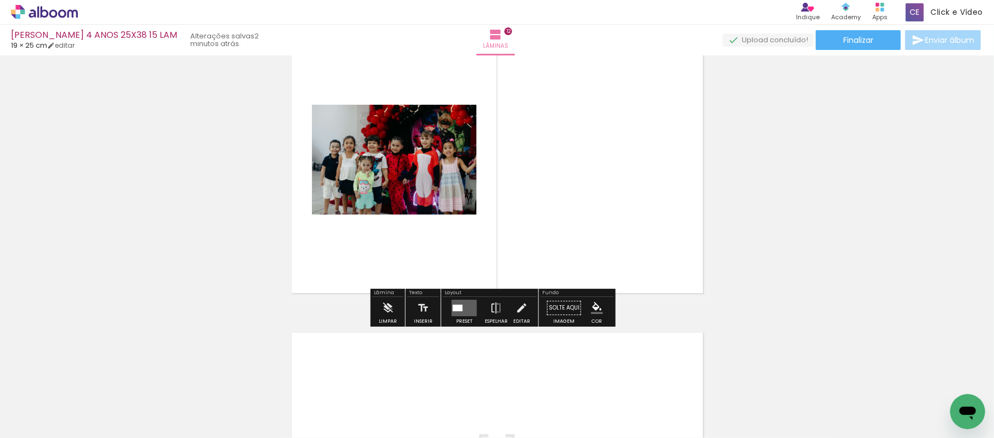
scroll to position [3453, 0]
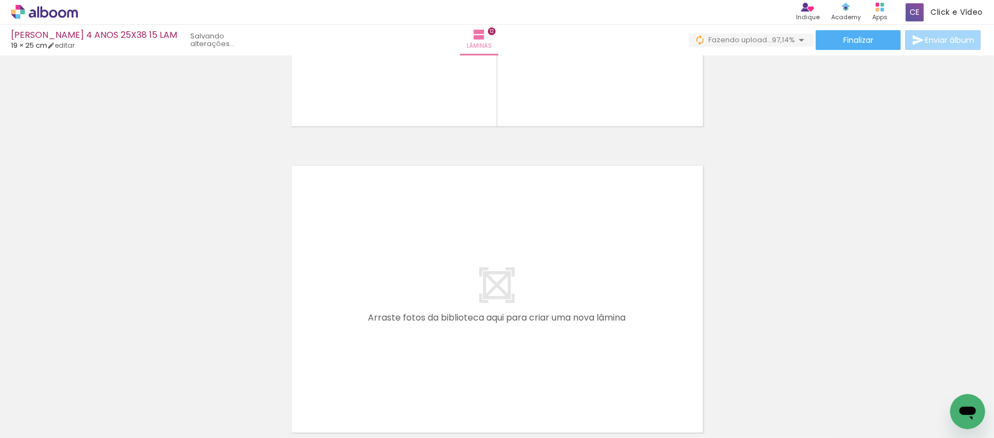
scroll to position [0, 1248]
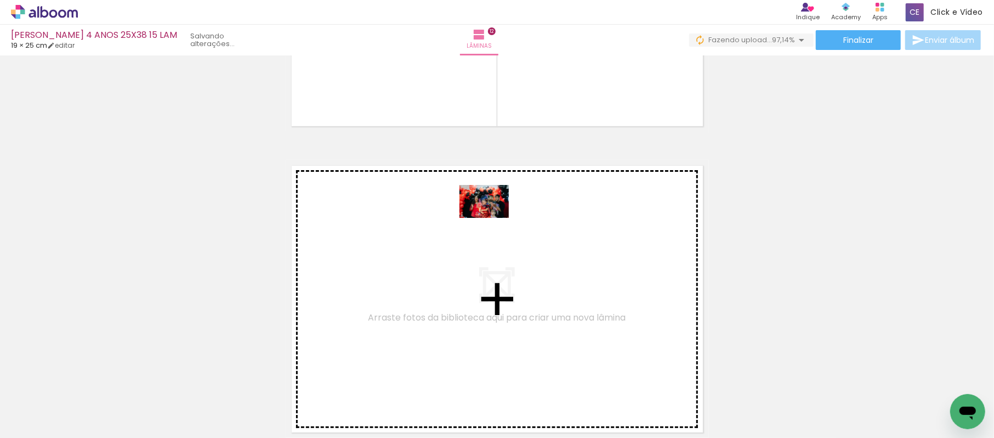
drag, startPoint x: 939, startPoint y: 397, endPoint x: 485, endPoint y: 216, distance: 489.0
click at [485, 216] on quentale-workspace at bounding box center [497, 219] width 994 height 438
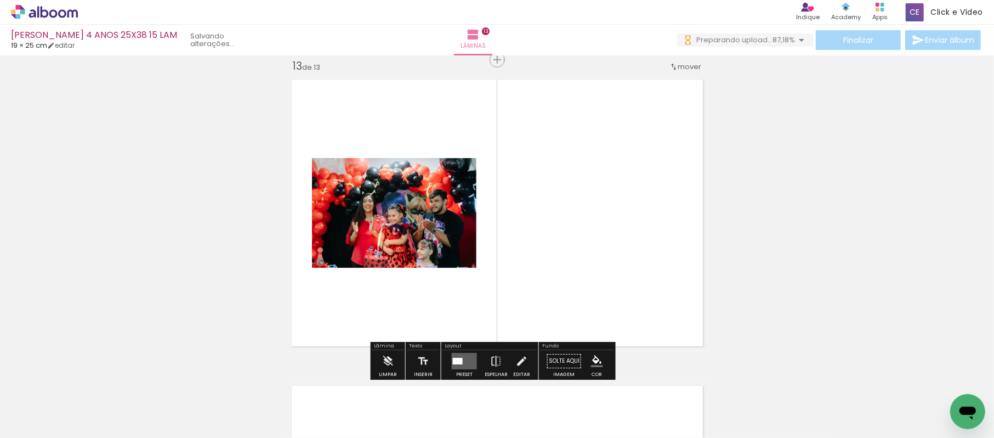
scroll to position [3832, 0]
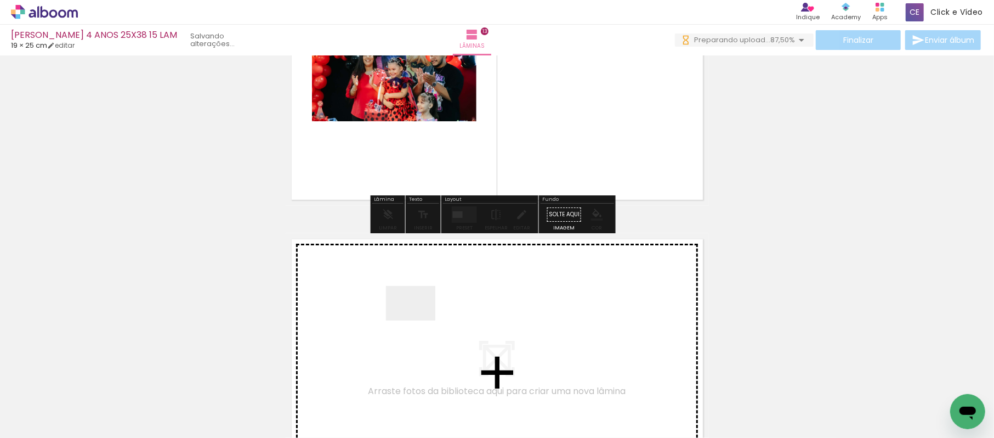
click at [420, 317] on quentale-workspace at bounding box center [497, 219] width 994 height 438
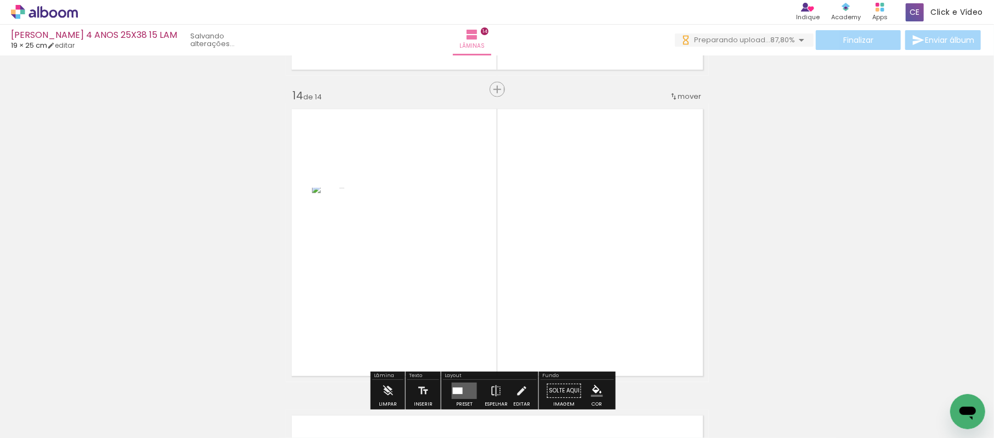
scroll to position [3992, 0]
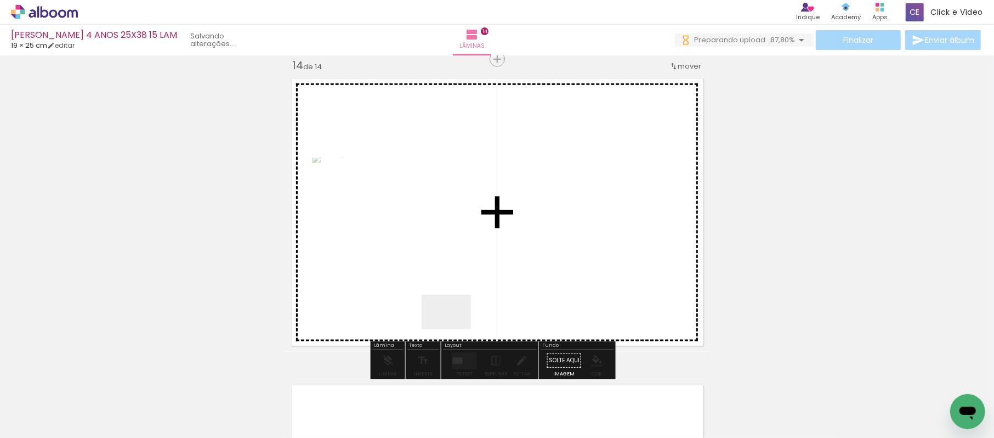
drag, startPoint x: 449, startPoint y: 404, endPoint x: 551, endPoint y: 397, distance: 102.3
click at [455, 298] on quentale-workspace at bounding box center [497, 219] width 994 height 438
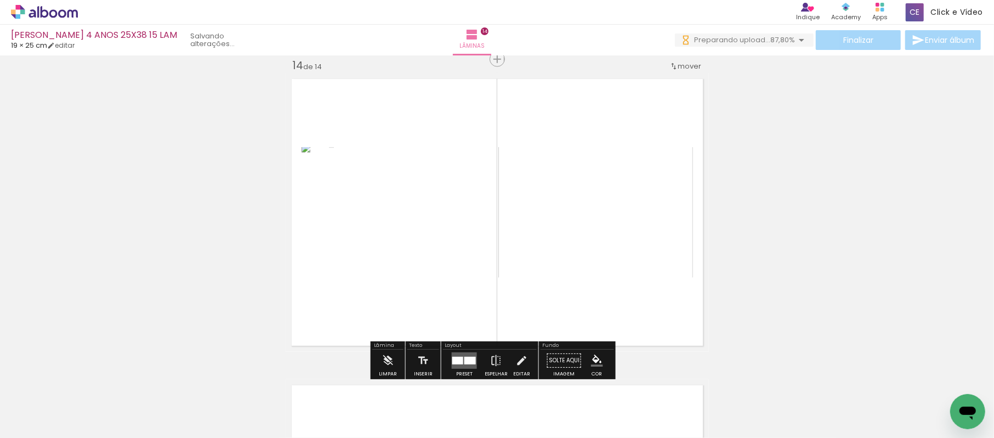
scroll to position [0, 0]
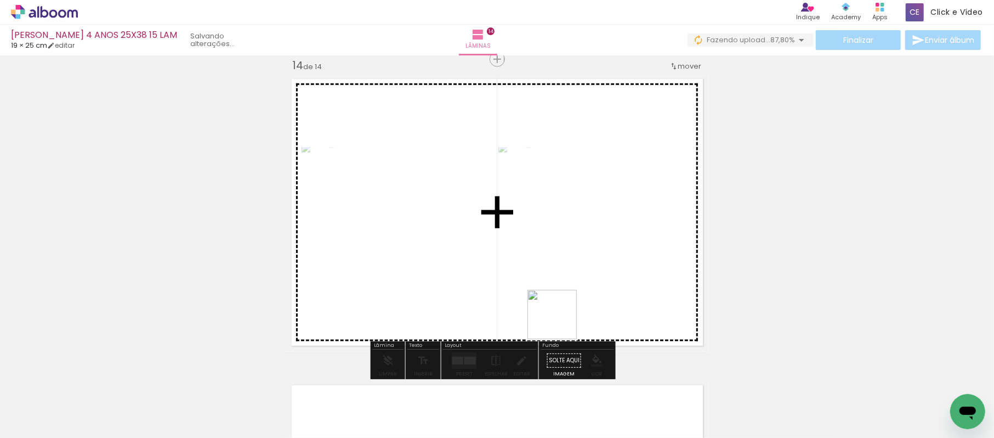
drag, startPoint x: 526, startPoint y: 405, endPoint x: 577, endPoint y: 280, distance: 134.8
click at [577, 280] on quentale-workspace at bounding box center [497, 219] width 994 height 438
drag, startPoint x: 579, startPoint y: 378, endPoint x: 585, endPoint y: 293, distance: 85.7
click at [585, 293] on quentale-workspace at bounding box center [497, 219] width 994 height 438
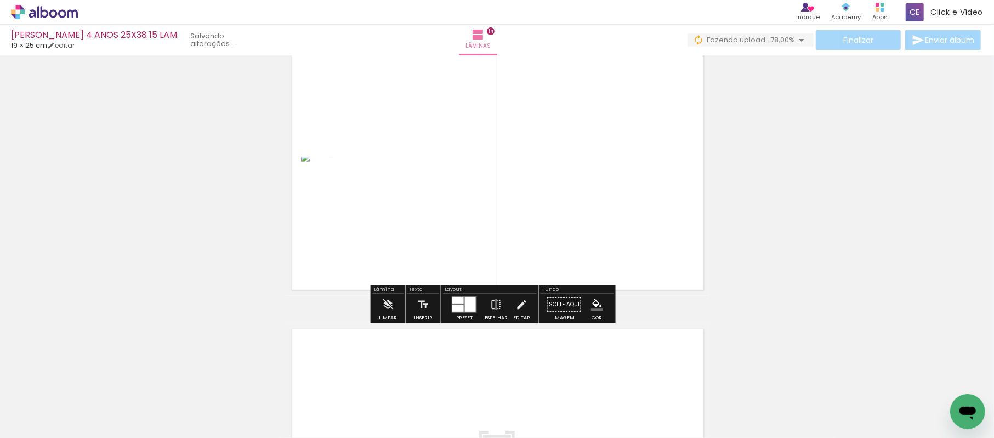
scroll to position [4212, 0]
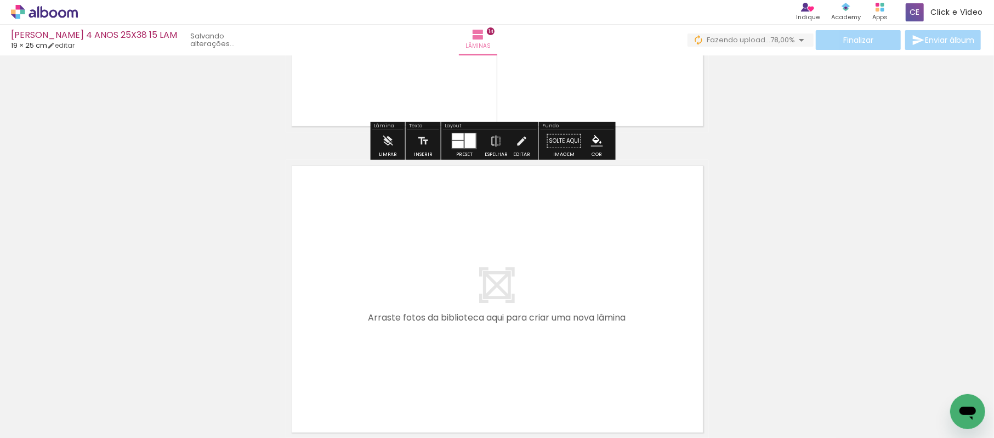
drag, startPoint x: 527, startPoint y: 395, endPoint x: 727, endPoint y: 432, distance: 203.5
click at [509, 281] on quentale-workspace at bounding box center [497, 219] width 994 height 438
